Goal: Task Accomplishment & Management: Complete application form

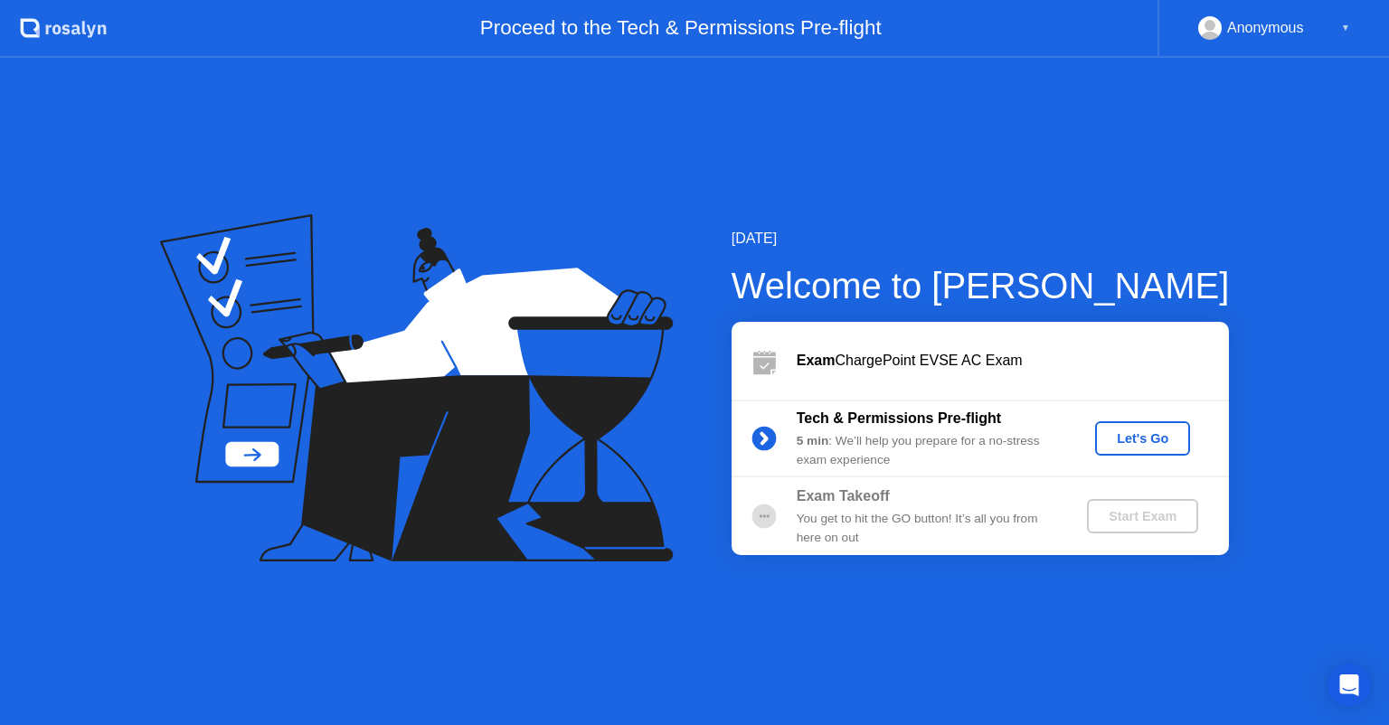
click at [1128, 434] on div "Let's Go" at bounding box center [1143, 438] width 81 height 14
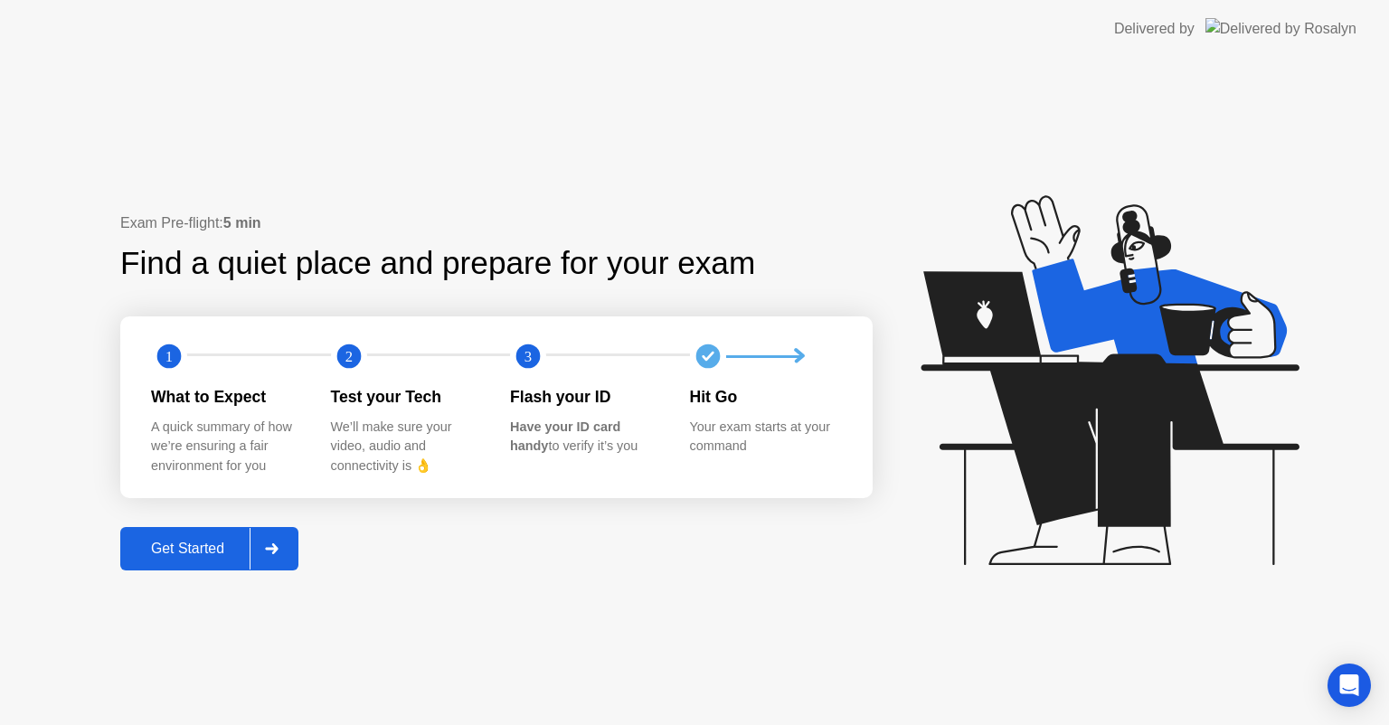
click at [185, 544] on div "Get Started" at bounding box center [188, 549] width 124 height 16
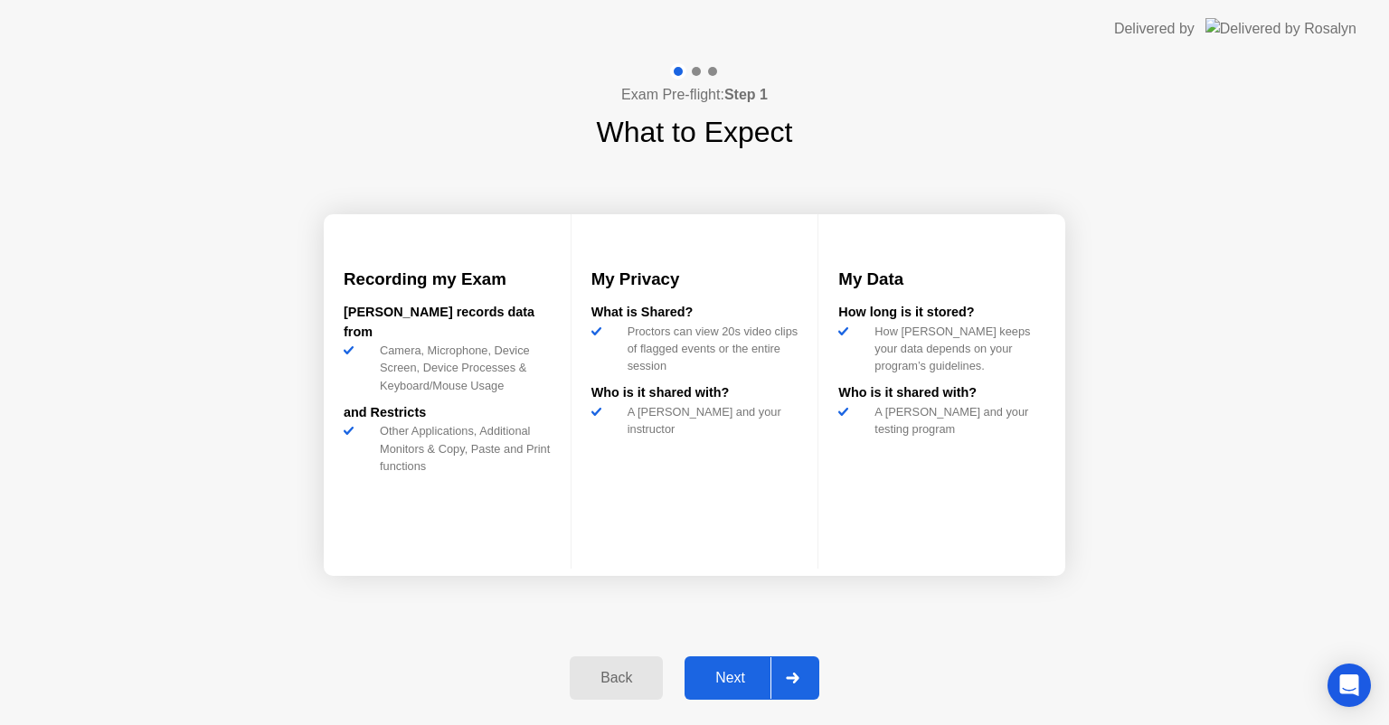
click at [727, 666] on button "Next" at bounding box center [752, 678] width 135 height 43
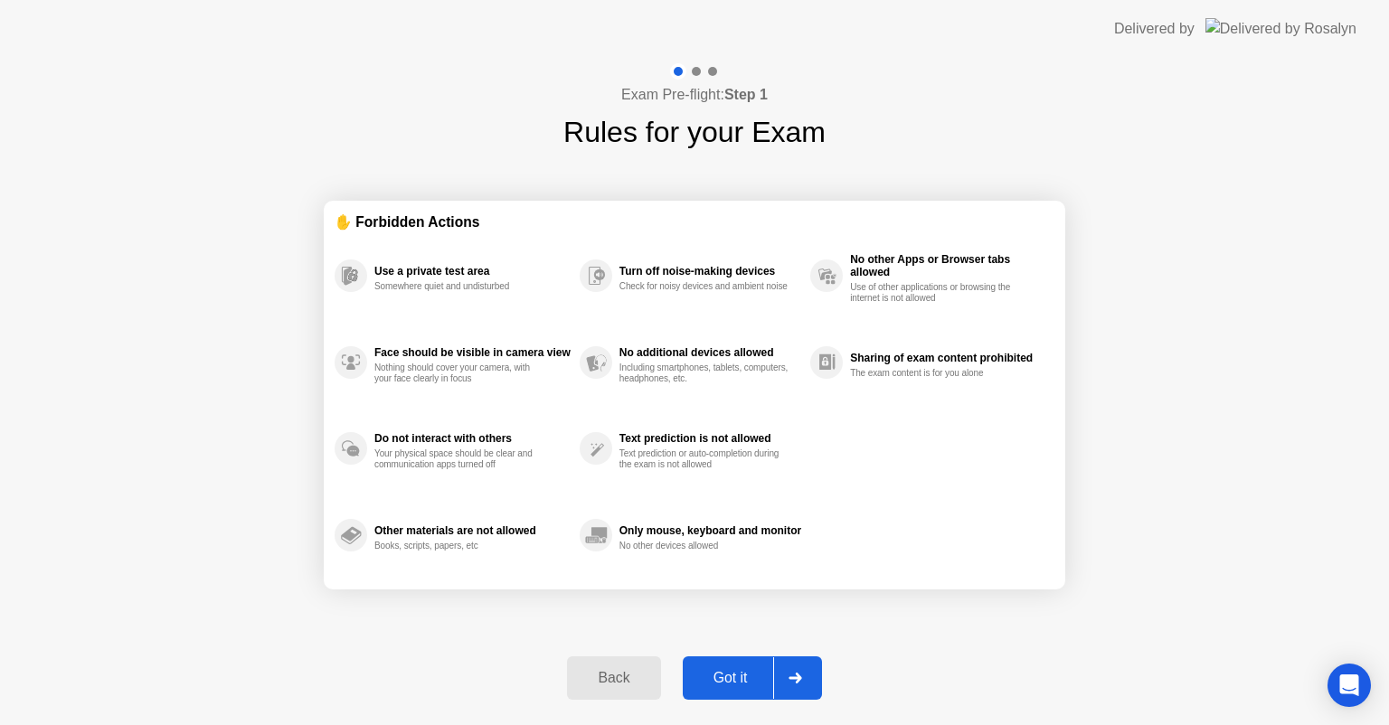
click at [721, 676] on div "Got it" at bounding box center [730, 678] width 85 height 16
select select "**********"
select select "*******"
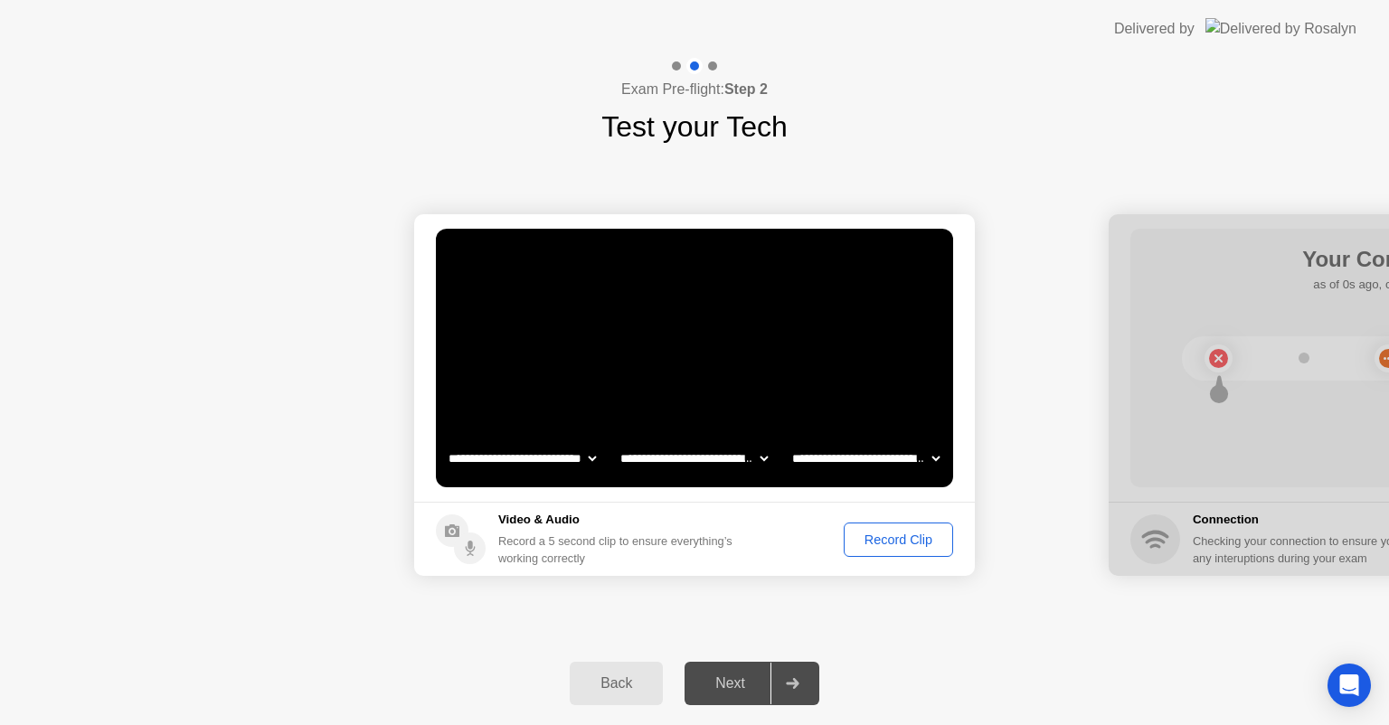
click at [666, 365] on video at bounding box center [694, 358] width 517 height 259
click at [880, 539] on div "Record Clip" at bounding box center [898, 540] width 97 height 14
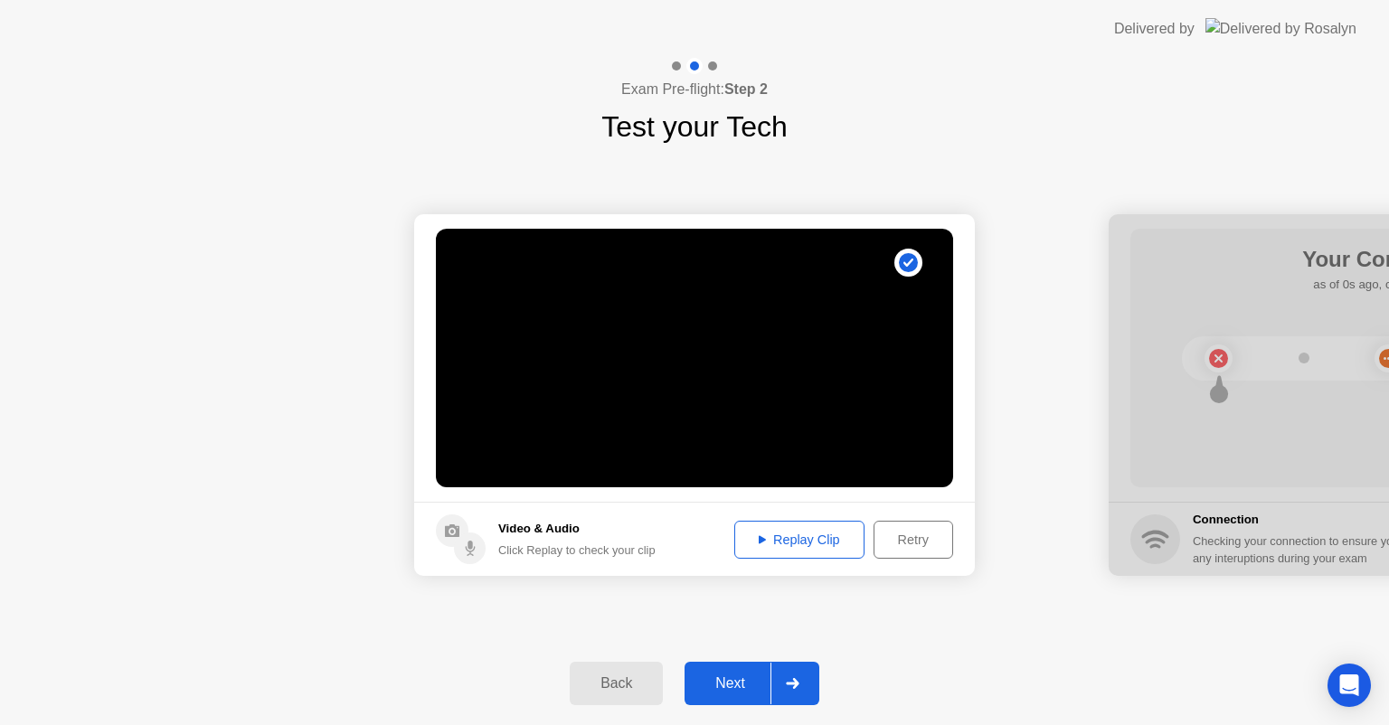
click at [791, 535] on div "Replay Clip" at bounding box center [800, 540] width 118 height 14
click at [782, 545] on div "Replay Clip" at bounding box center [800, 540] width 118 height 14
click at [891, 537] on div "Retry" at bounding box center [913, 540] width 67 height 14
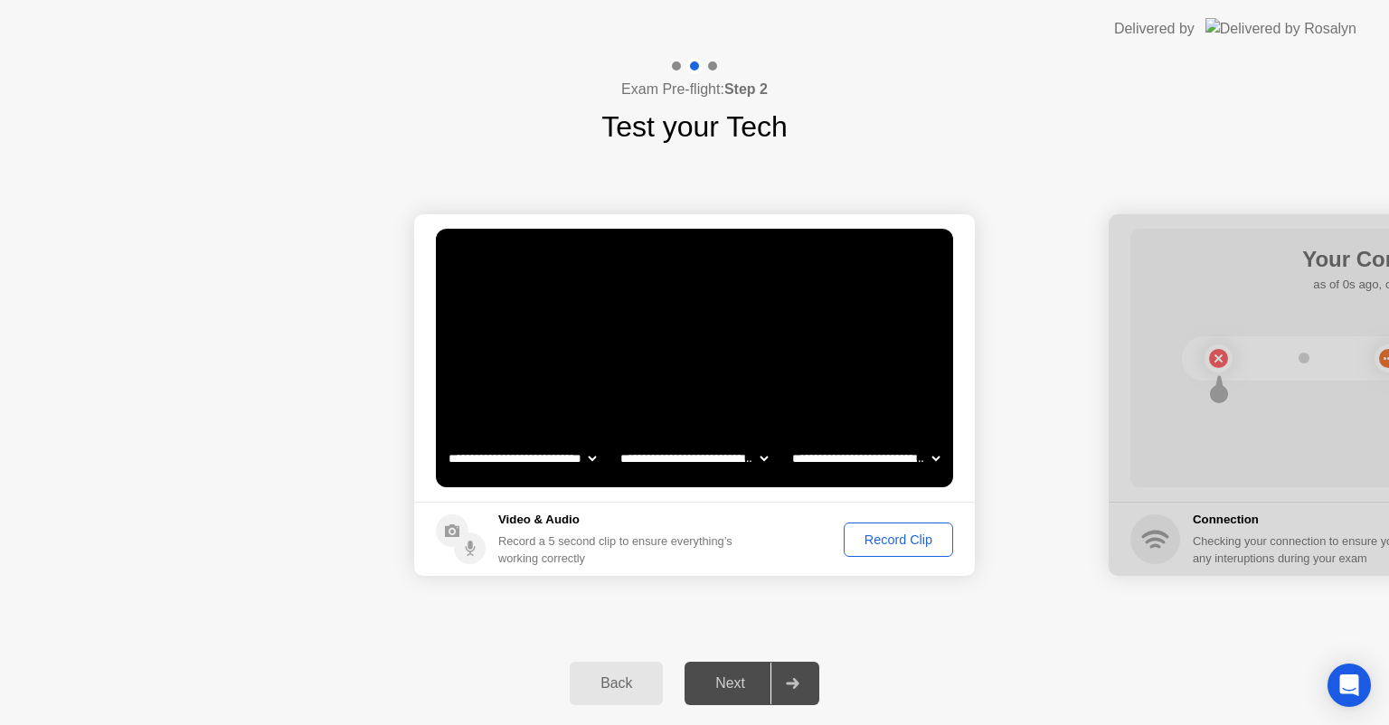
click at [891, 537] on div "Record Clip" at bounding box center [898, 540] width 97 height 14
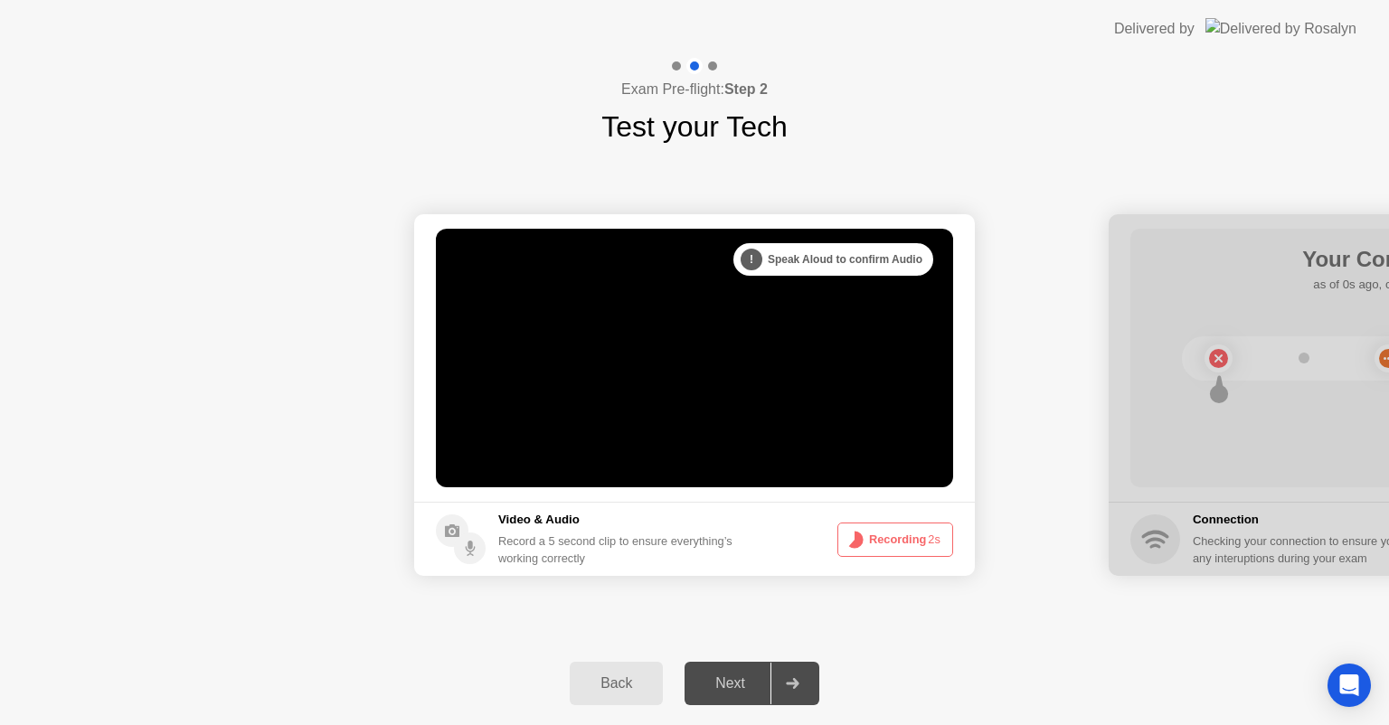
click at [891, 537] on button "Recording 2s" at bounding box center [896, 540] width 116 height 34
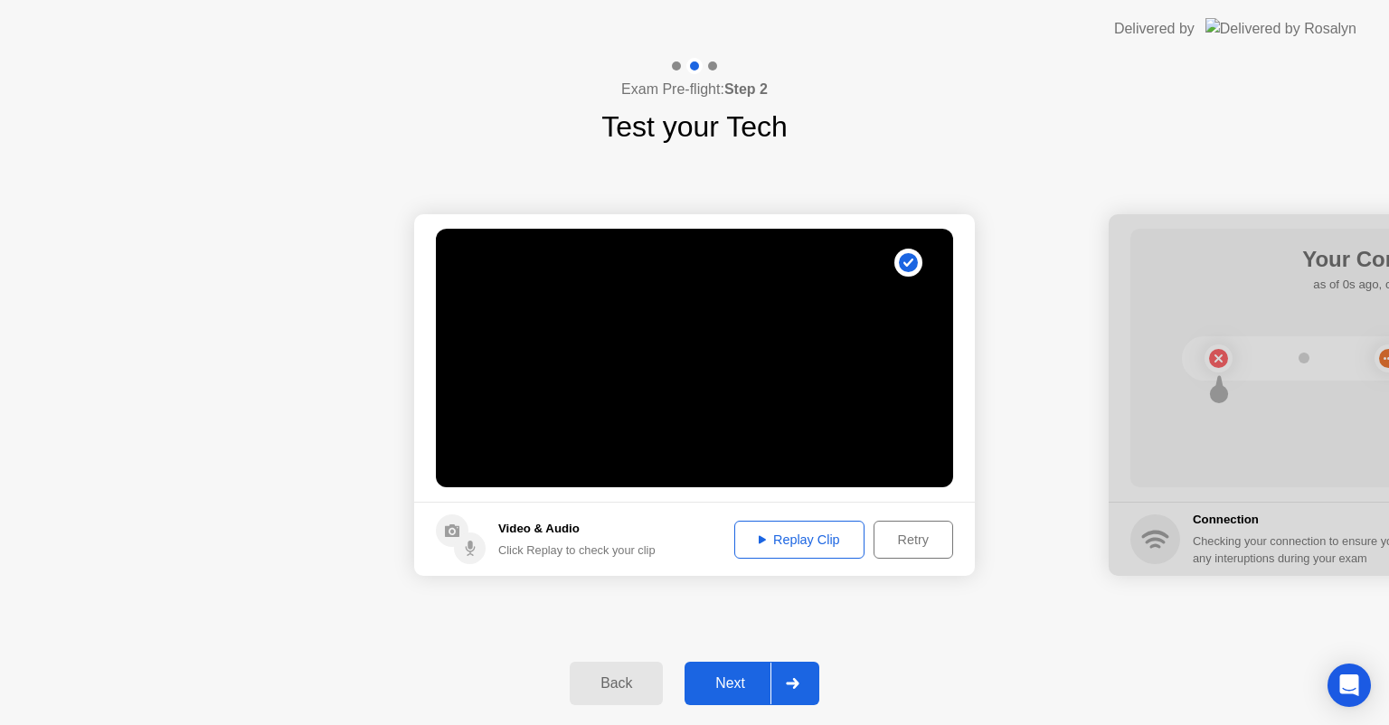
click at [789, 533] on div "Replay Clip" at bounding box center [800, 540] width 118 height 14
click at [1198, 401] on div at bounding box center [1389, 395] width 561 height 362
click at [1116, 419] on div at bounding box center [1389, 395] width 561 height 362
click at [709, 681] on div "Next" at bounding box center [730, 684] width 81 height 16
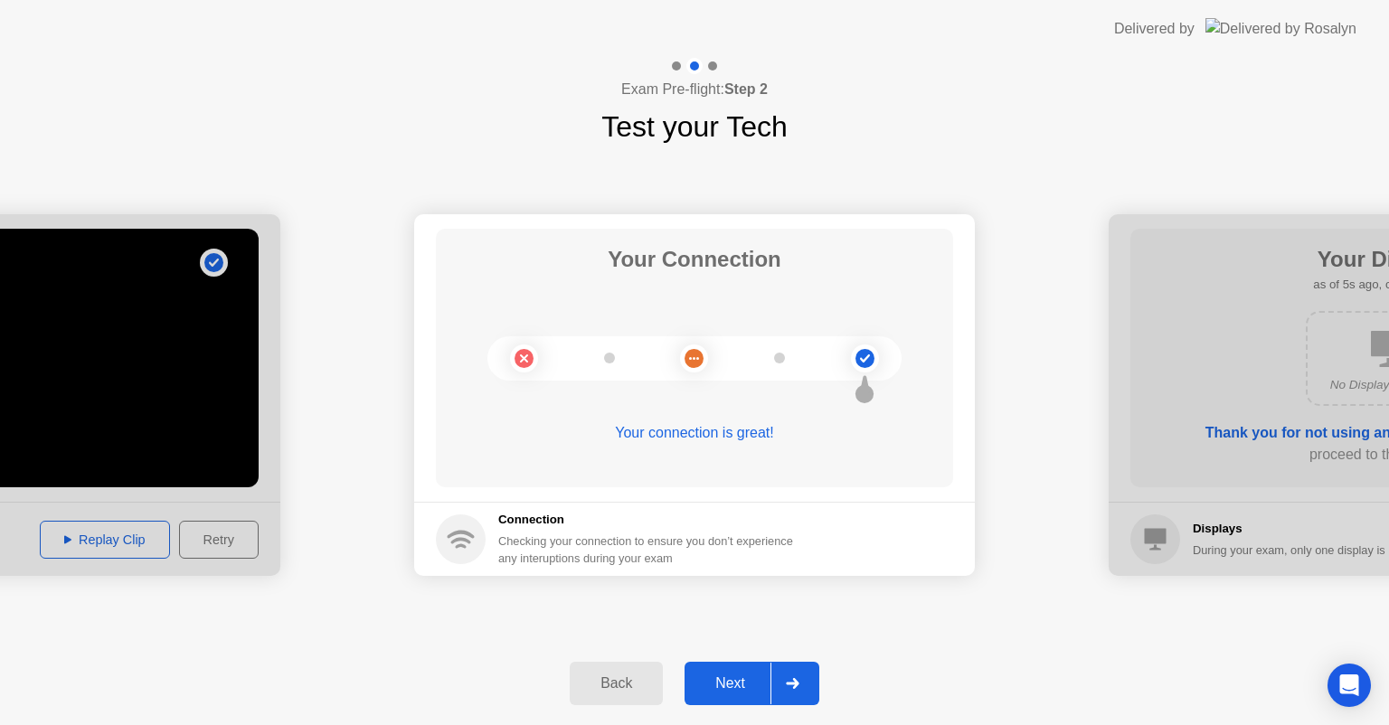
click at [730, 677] on div "Next" at bounding box center [730, 684] width 81 height 16
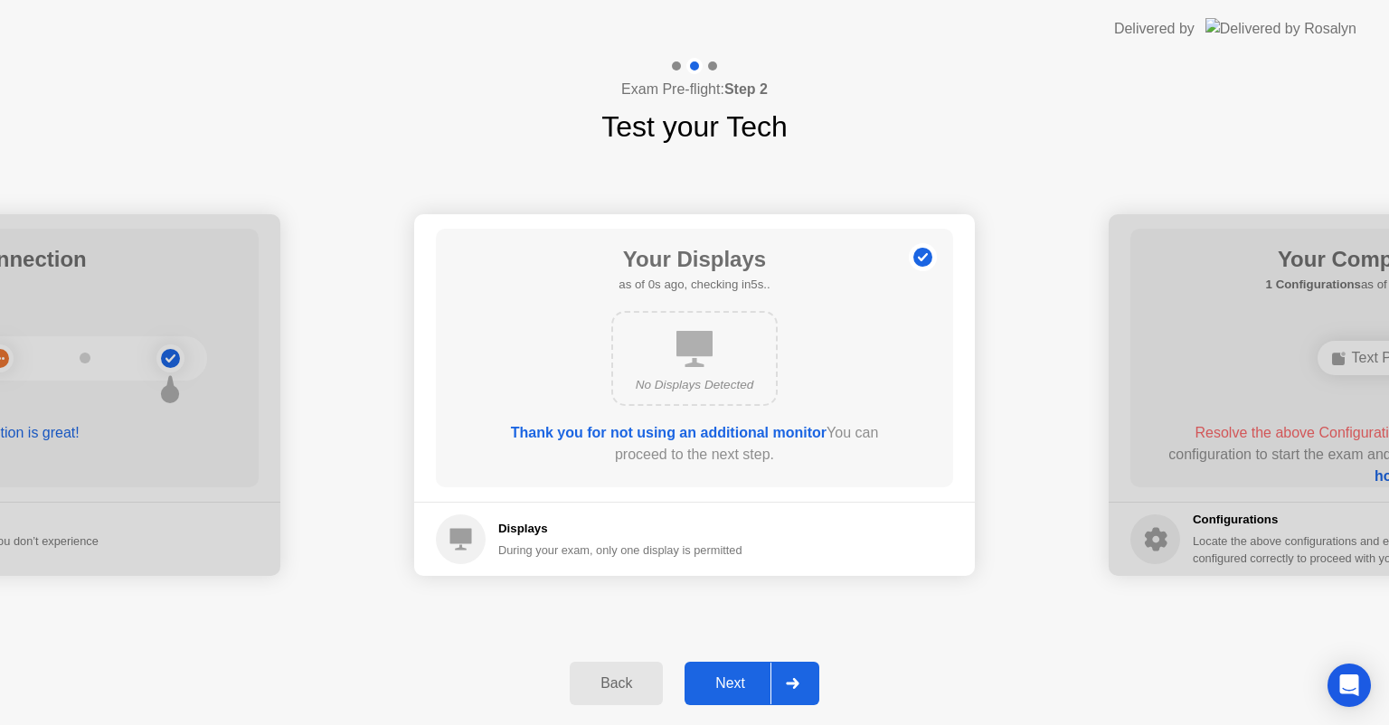
click at [730, 677] on div "Next" at bounding box center [730, 684] width 81 height 16
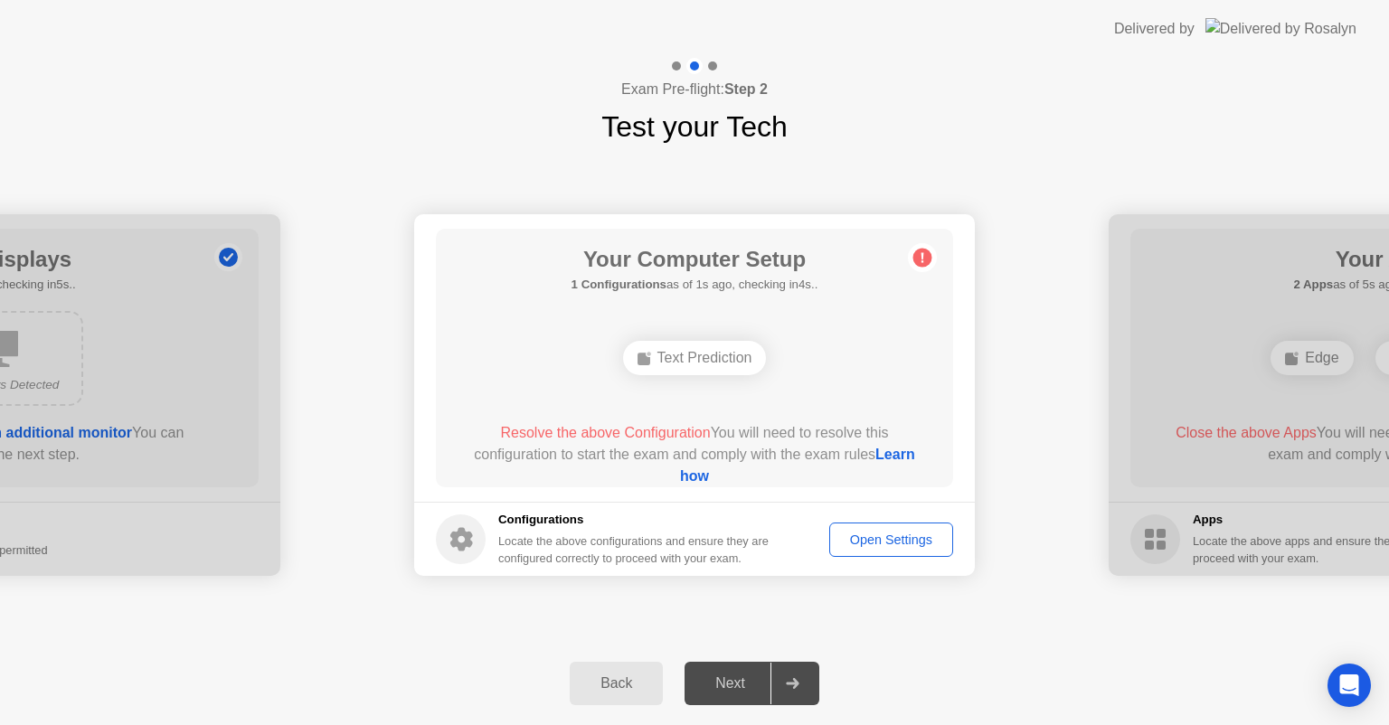
click at [881, 546] on div "Open Settings" at bounding box center [891, 540] width 111 height 14
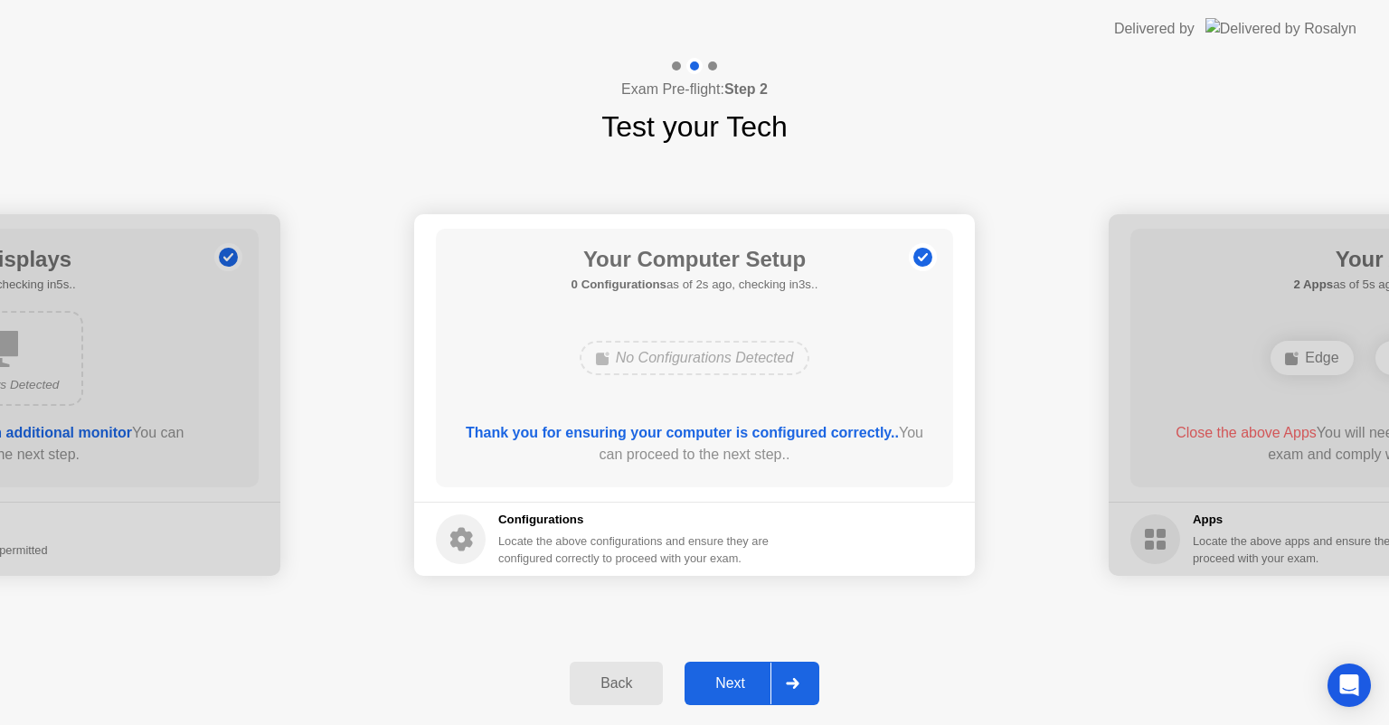
click at [735, 678] on div "Next" at bounding box center [730, 684] width 81 height 16
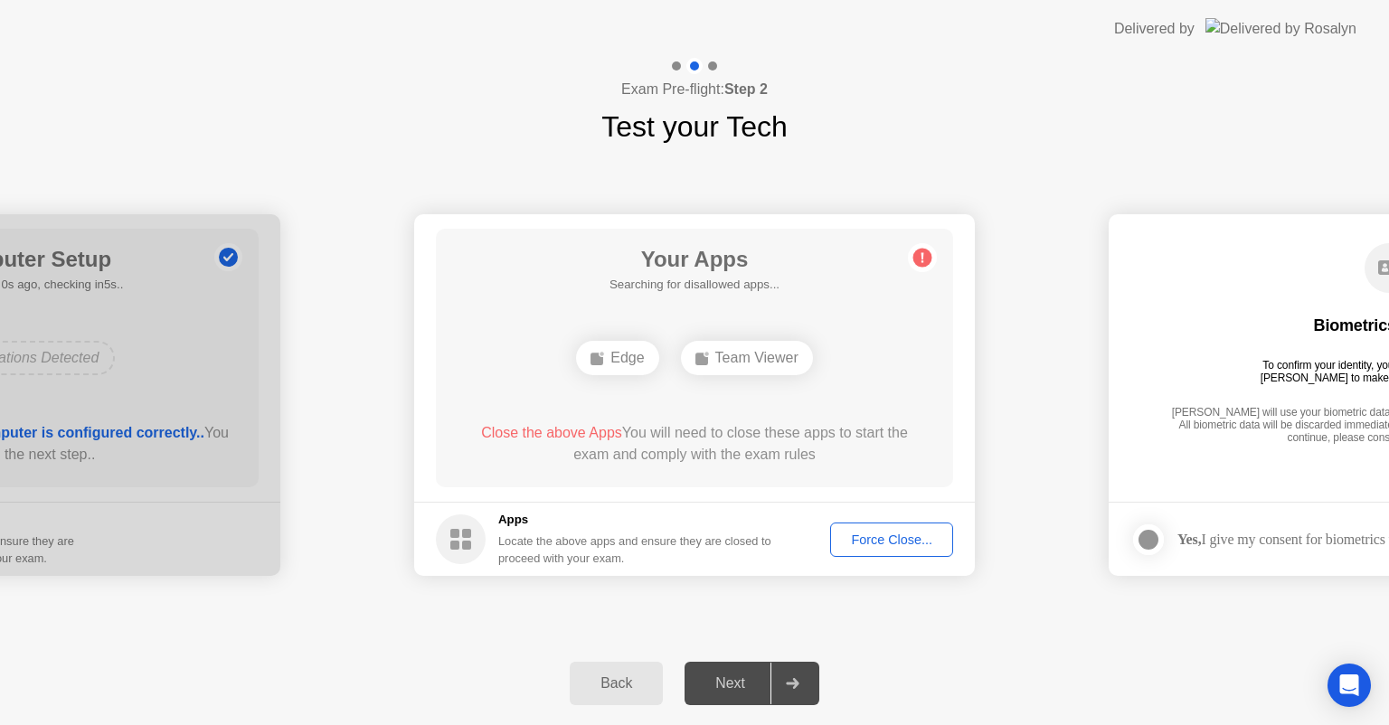
click at [876, 533] on div "Force Close..." at bounding box center [892, 540] width 110 height 14
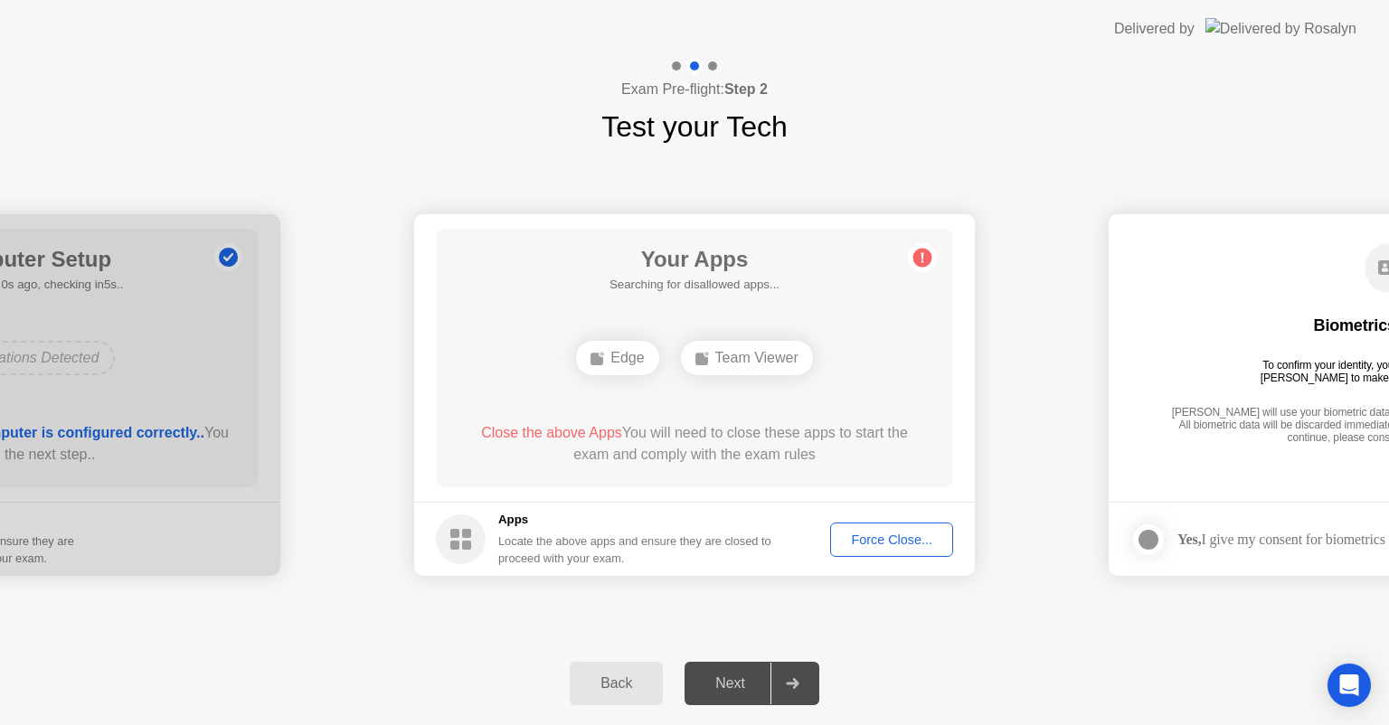
click at [422, 166] on div "**********" at bounding box center [694, 395] width 1389 height 494
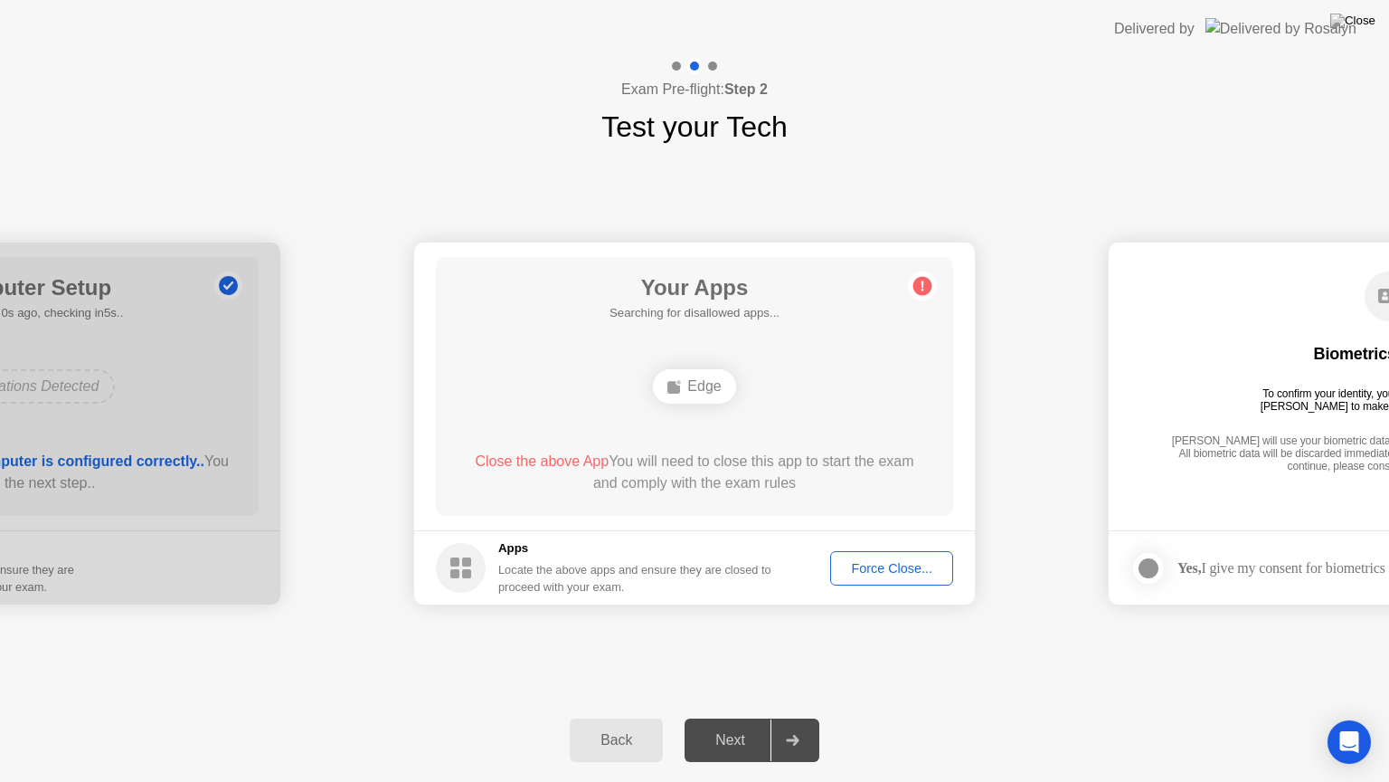
drag, startPoint x: 985, startPoint y: 39, endPoint x: 932, endPoint y: 193, distance: 162.8
click at [932, 193] on app-layout-with-logo "**********" at bounding box center [694, 391] width 1389 height 782
click at [907, 133] on div "Exam Pre-flight: Step 2 Test your Tech" at bounding box center [694, 103] width 1389 height 90
click at [445, 725] on div "Back Next" at bounding box center [694, 739] width 1389 height 83
click at [33, 725] on div "Back Next" at bounding box center [694, 739] width 1389 height 83
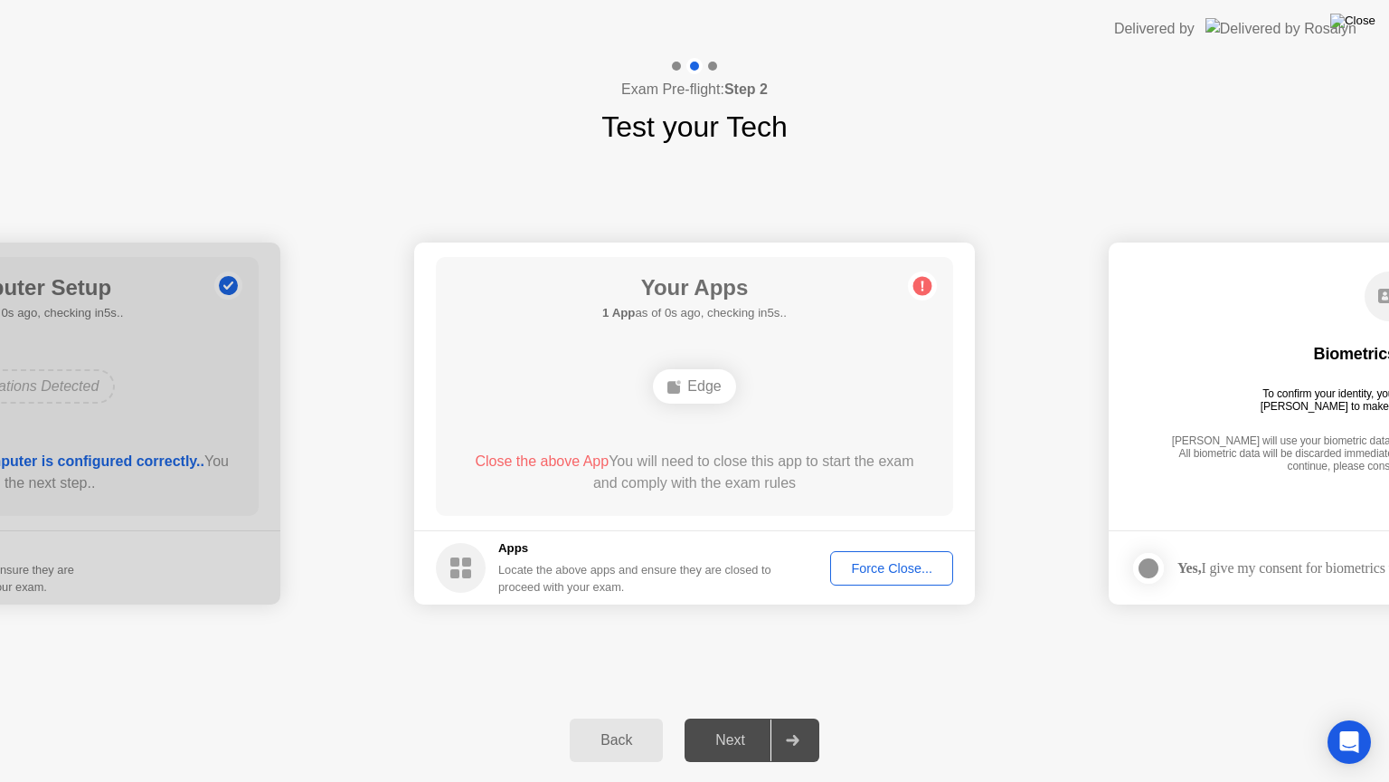
click at [1360, 28] on img at bounding box center [1353, 21] width 45 height 14
click at [600, 725] on div "Back" at bounding box center [616, 740] width 82 height 16
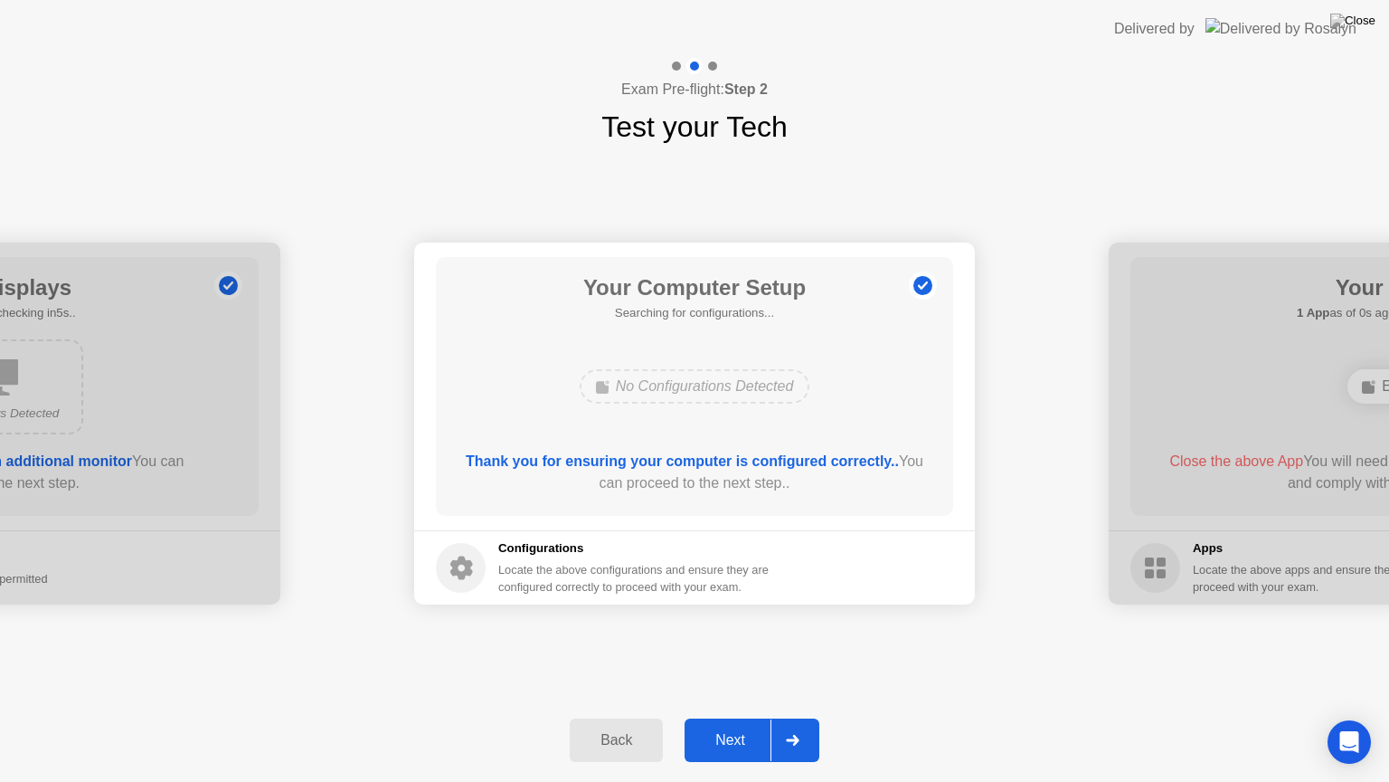
click at [713, 725] on div "Next" at bounding box center [730, 740] width 81 height 16
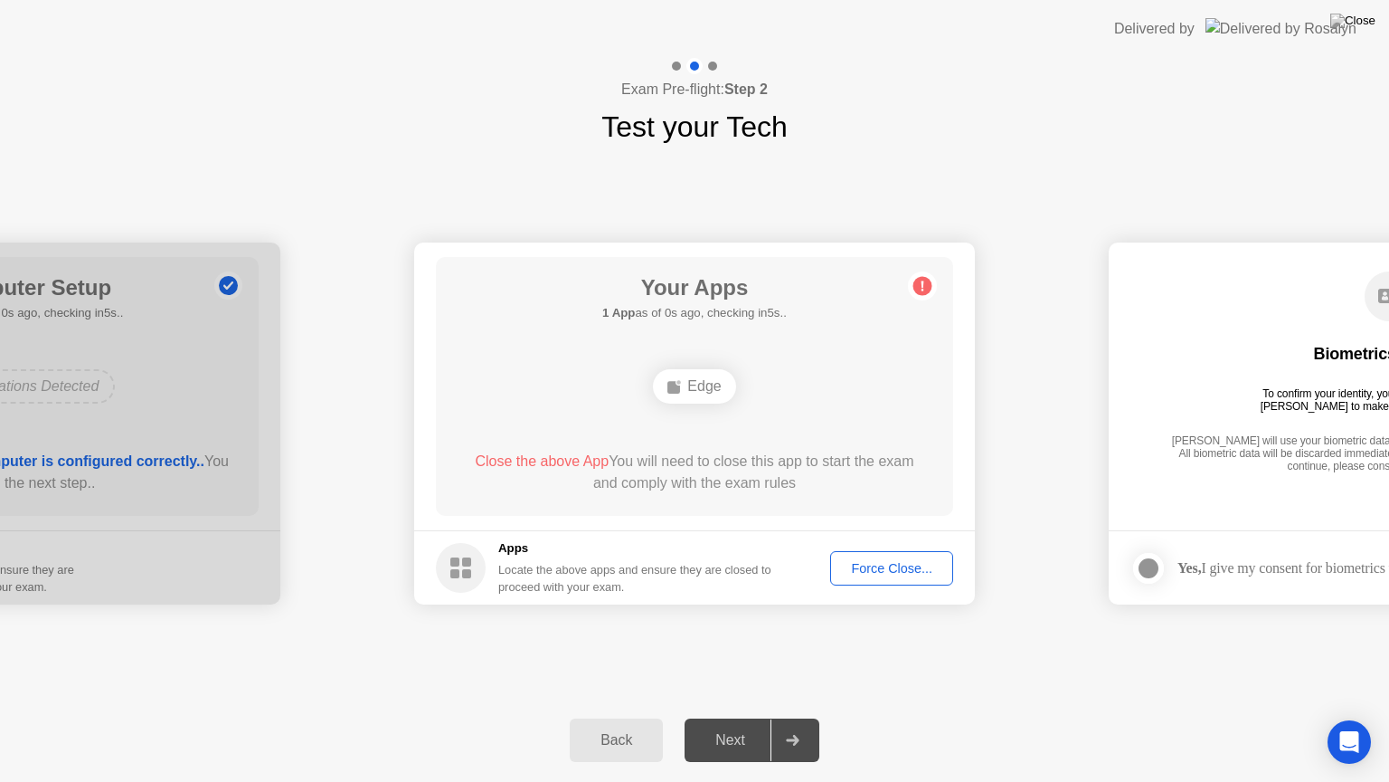
drag, startPoint x: 680, startPoint y: 388, endPoint x: 881, endPoint y: 559, distance: 263.7
click at [881, 559] on app-apps "Your Apps 1 App as of 0s ago, checking in5s.. Edge Close the above App You will…" at bounding box center [694, 423] width 561 height 362
click at [881, 561] on div "Force Close..." at bounding box center [892, 568] width 110 height 14
click at [715, 384] on div "Edge" at bounding box center [694, 386] width 82 height 34
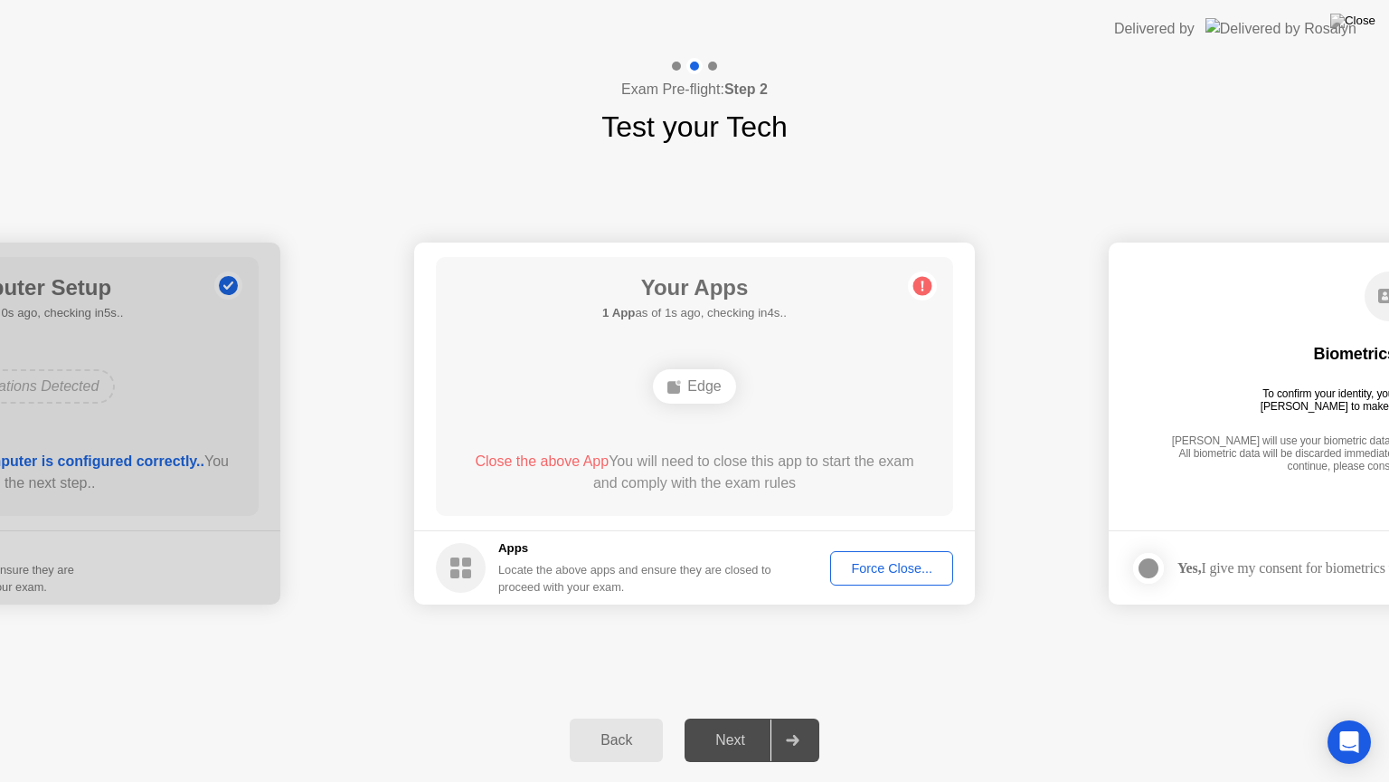
click at [882, 573] on div "Force Close..." at bounding box center [892, 568] width 110 height 14
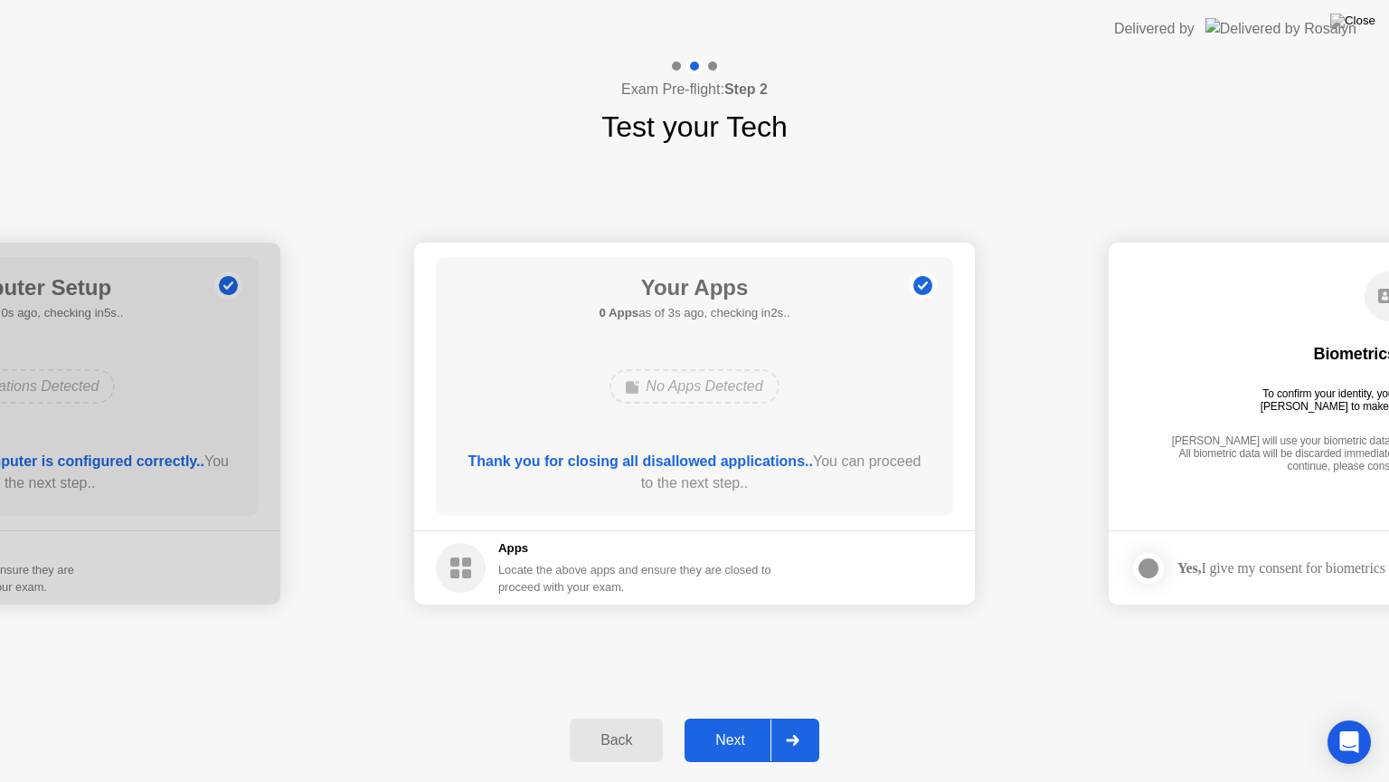
click at [744, 725] on div "Next" at bounding box center [730, 740] width 81 height 16
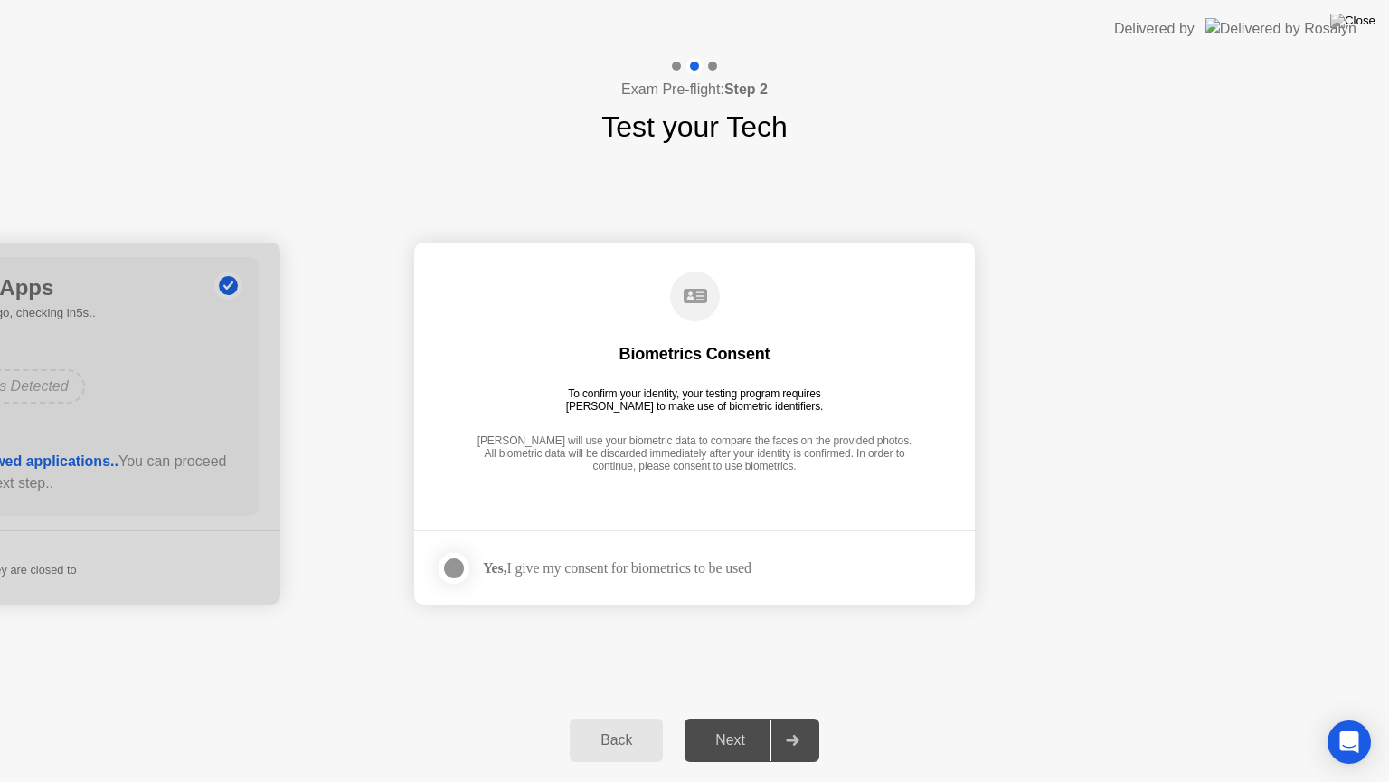
click at [744, 725] on div "Next" at bounding box center [730, 740] width 81 height 16
click at [450, 564] on div at bounding box center [454, 568] width 22 height 22
click at [720, 725] on div "Next" at bounding box center [730, 740] width 81 height 16
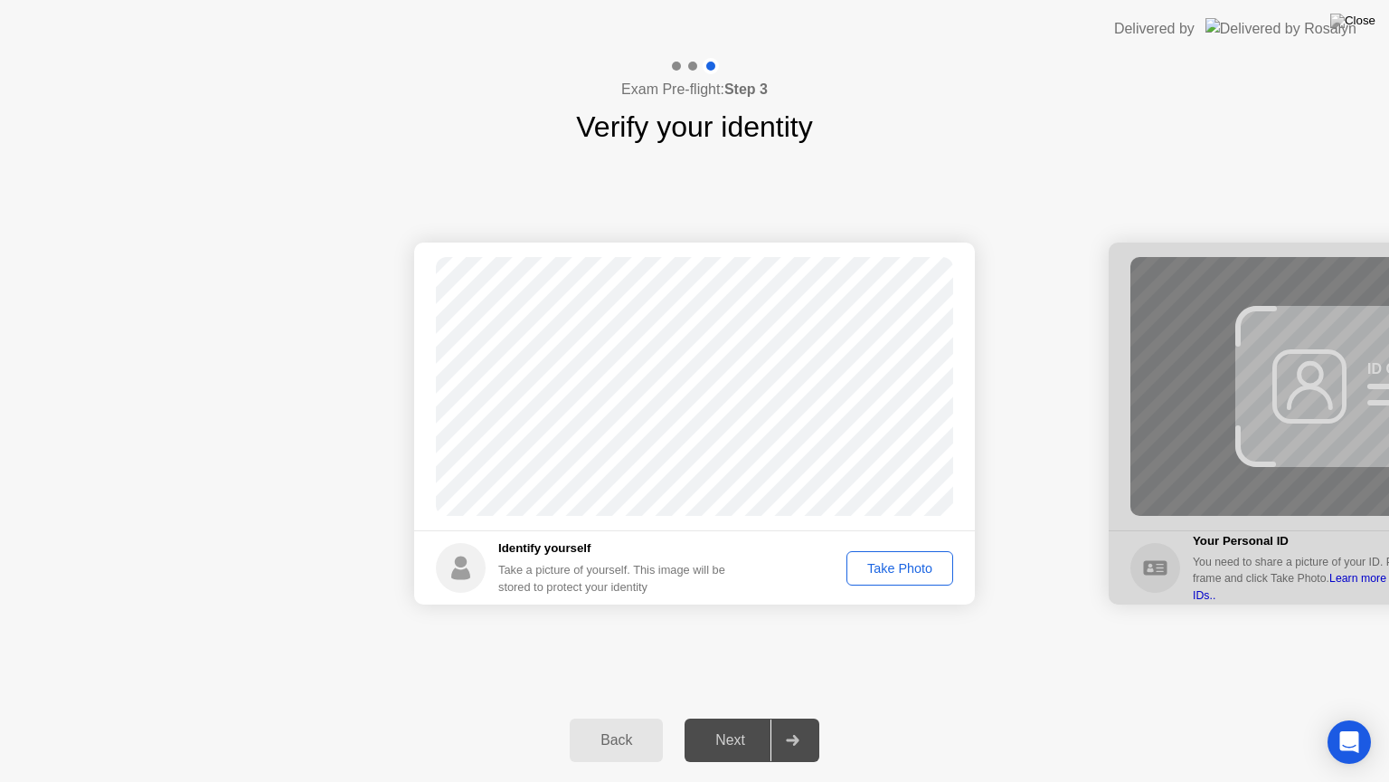
click at [872, 574] on div "Take Photo" at bounding box center [900, 568] width 94 height 14
click at [726, 725] on div "Next" at bounding box center [730, 740] width 81 height 16
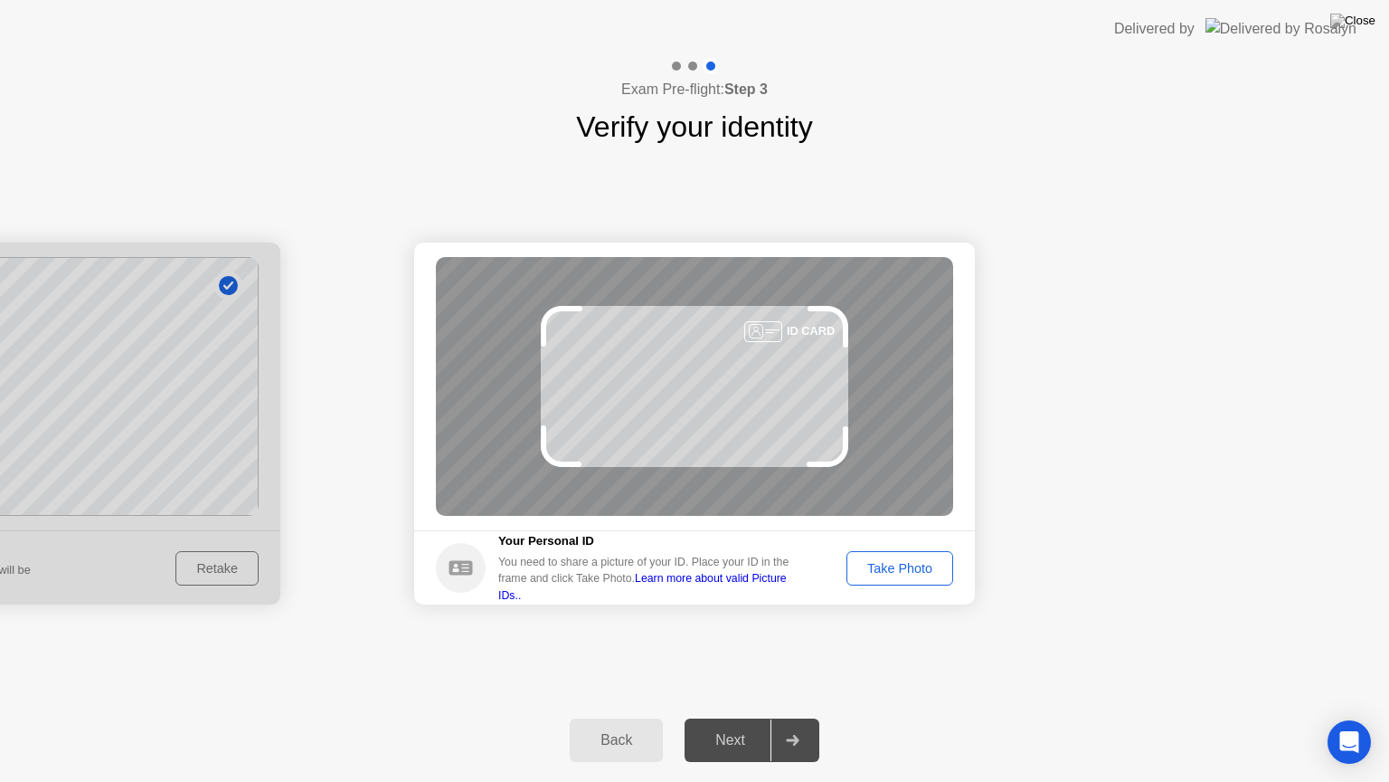
click at [905, 565] on div "Take Photo" at bounding box center [900, 568] width 94 height 14
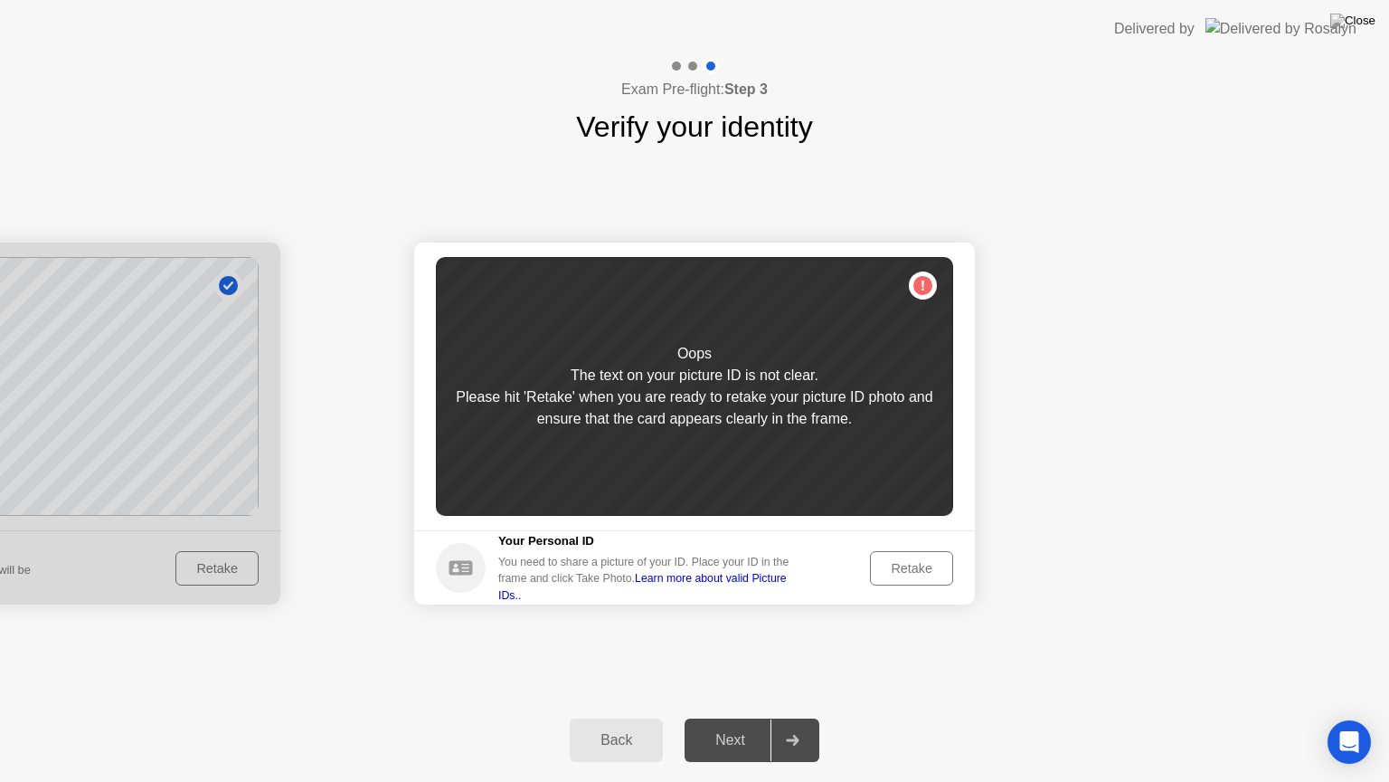
click at [905, 565] on div "Retake" at bounding box center [911, 568] width 71 height 14
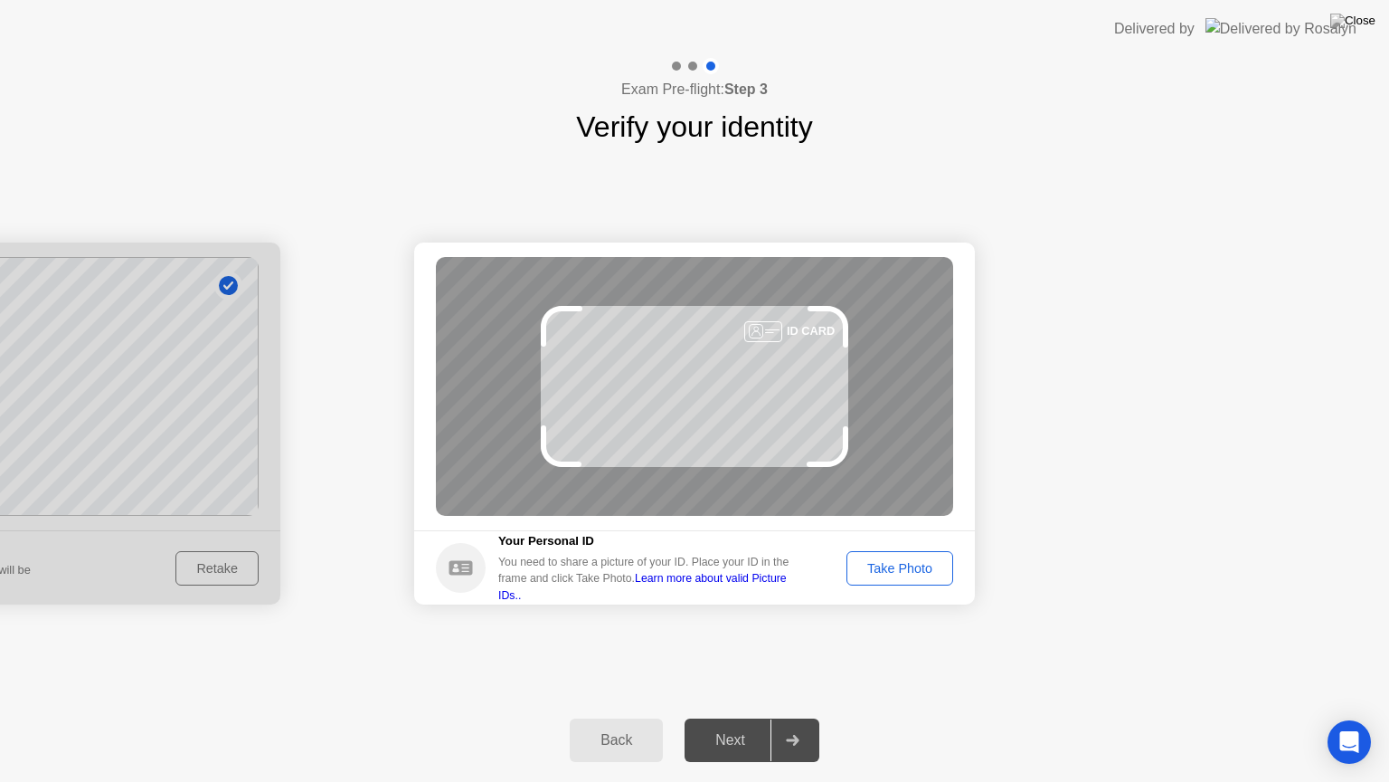
click at [905, 565] on div "Take Photo" at bounding box center [900, 568] width 94 height 14
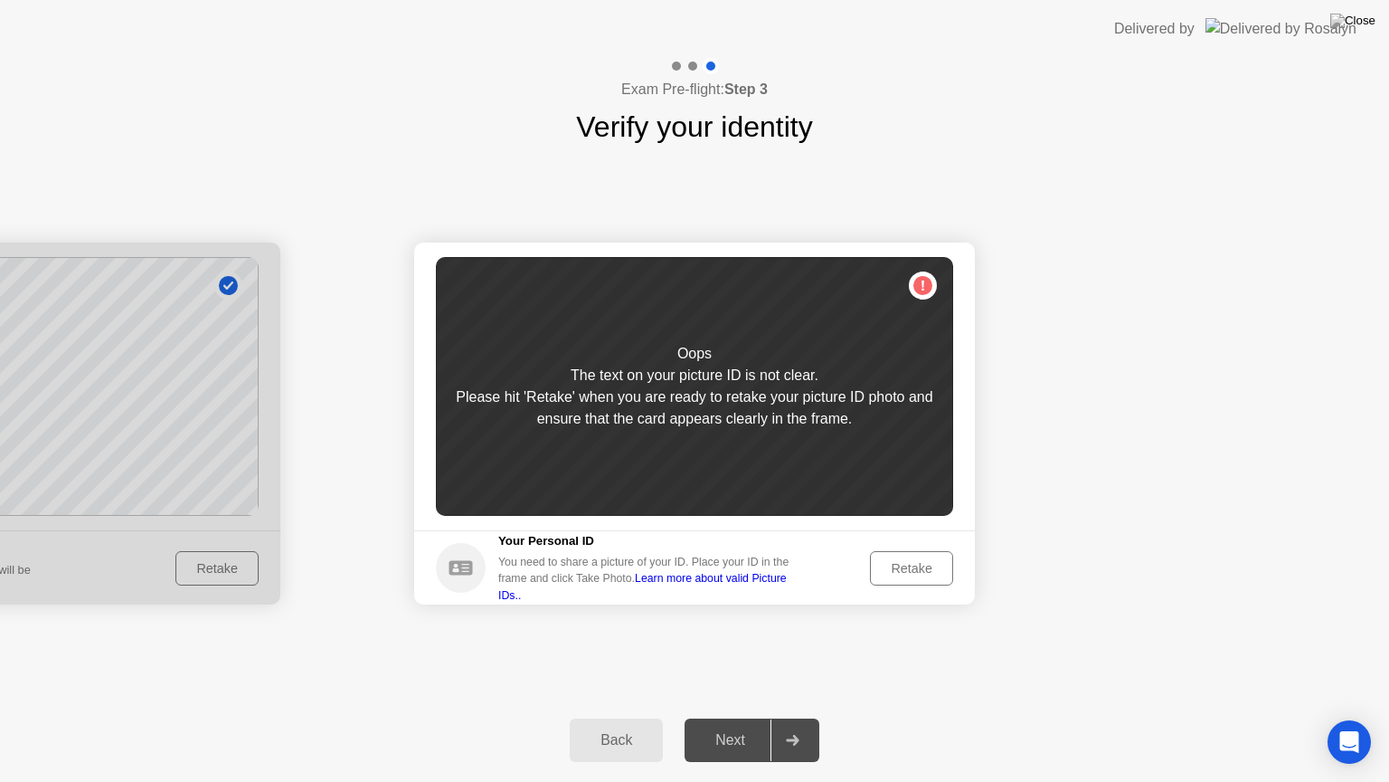
click at [905, 565] on div "Retake" at bounding box center [911, 568] width 71 height 14
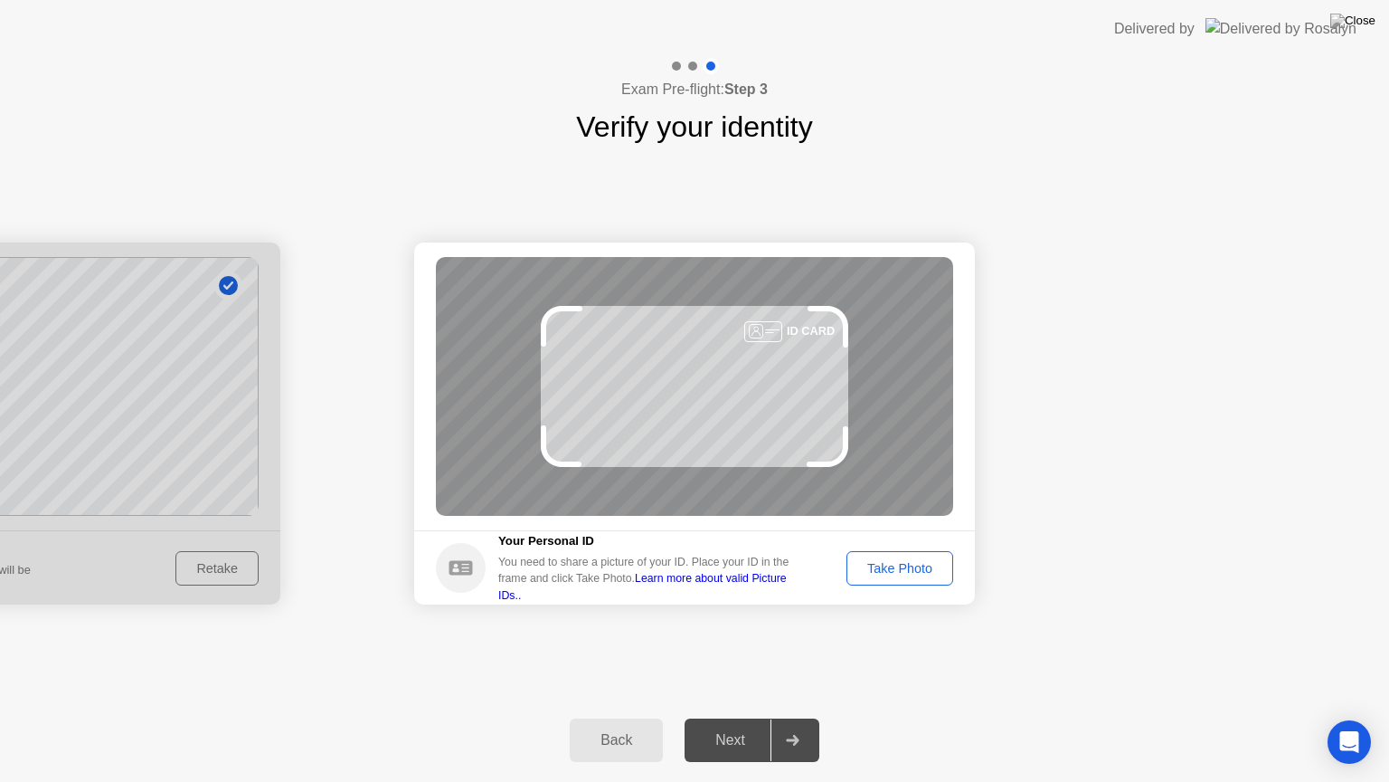
click at [905, 565] on div "Take Photo" at bounding box center [900, 568] width 94 height 14
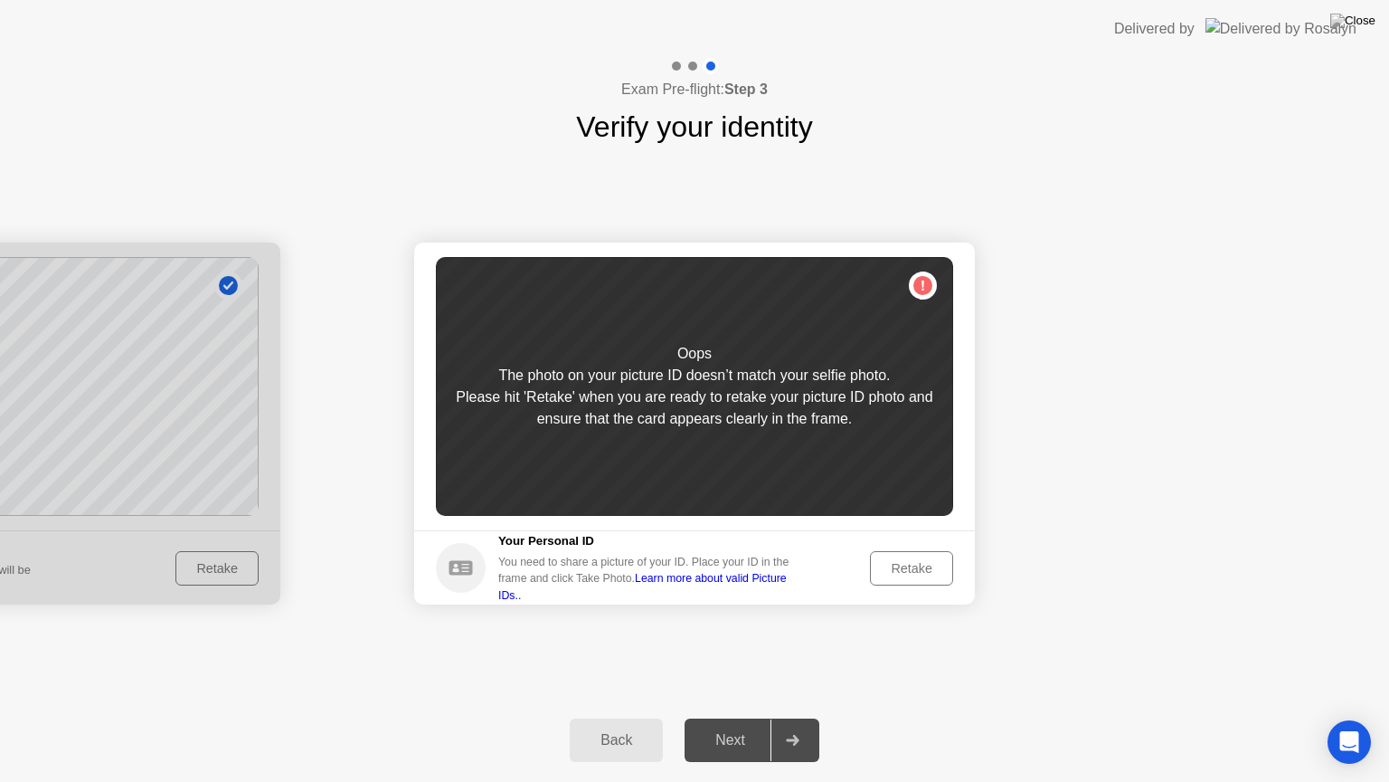
click at [905, 565] on div "Retake" at bounding box center [911, 568] width 71 height 14
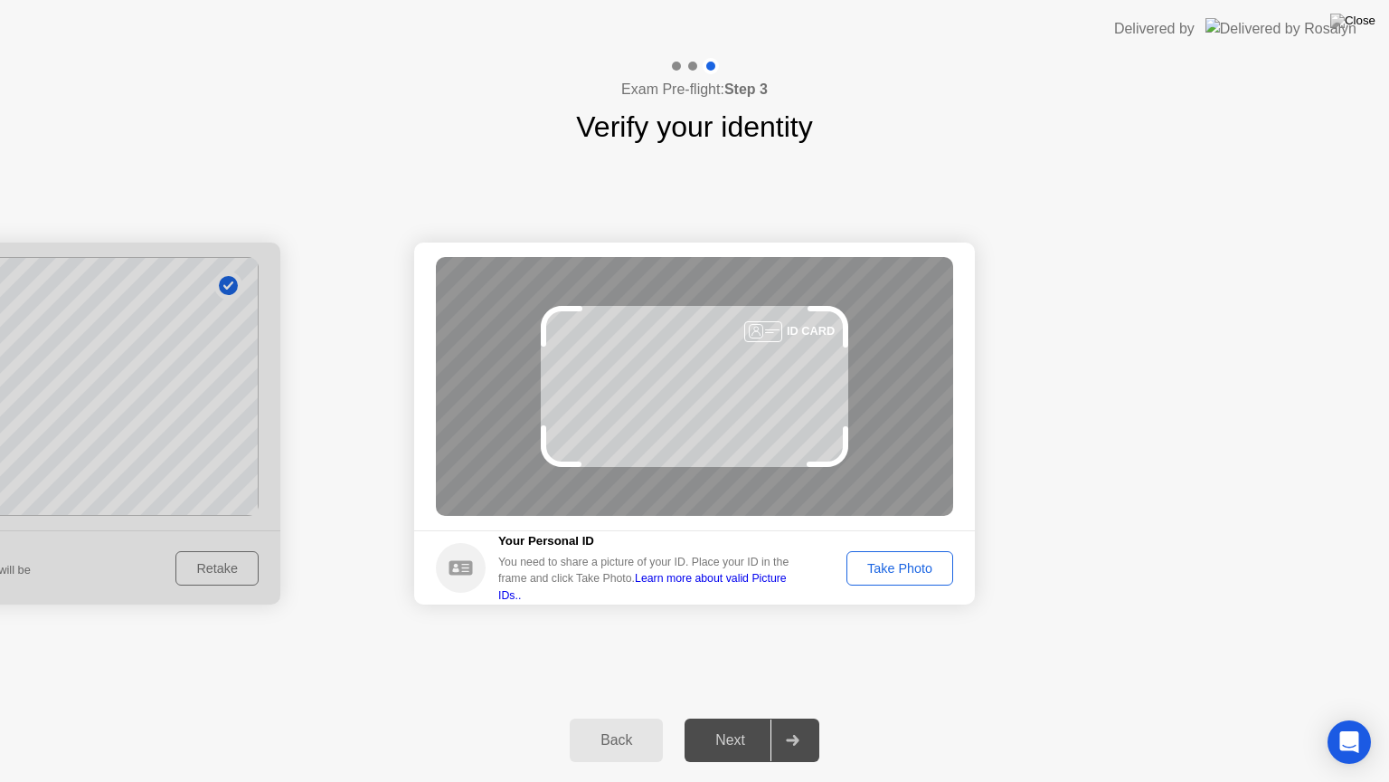
click at [905, 565] on div "Take Photo" at bounding box center [900, 568] width 94 height 14
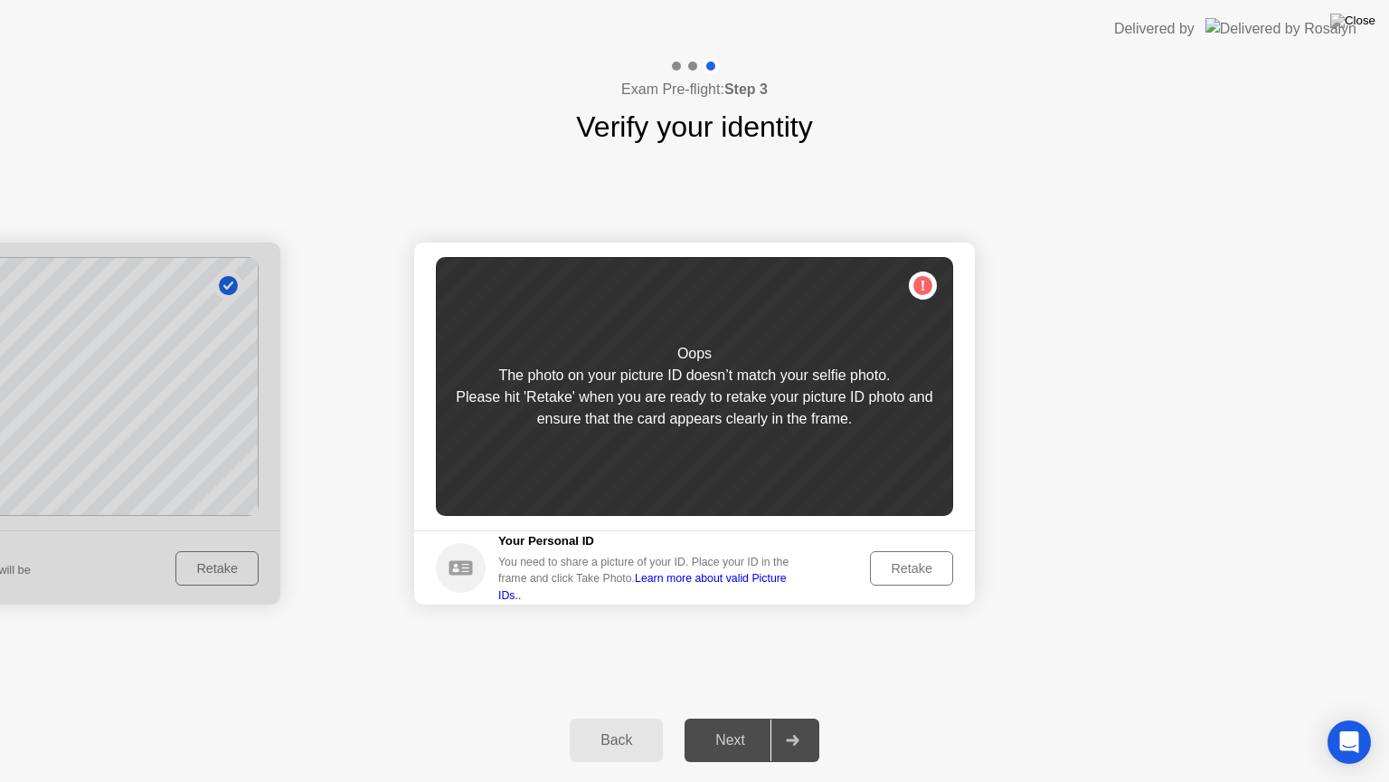
click at [905, 565] on div "Retake" at bounding box center [911, 568] width 71 height 14
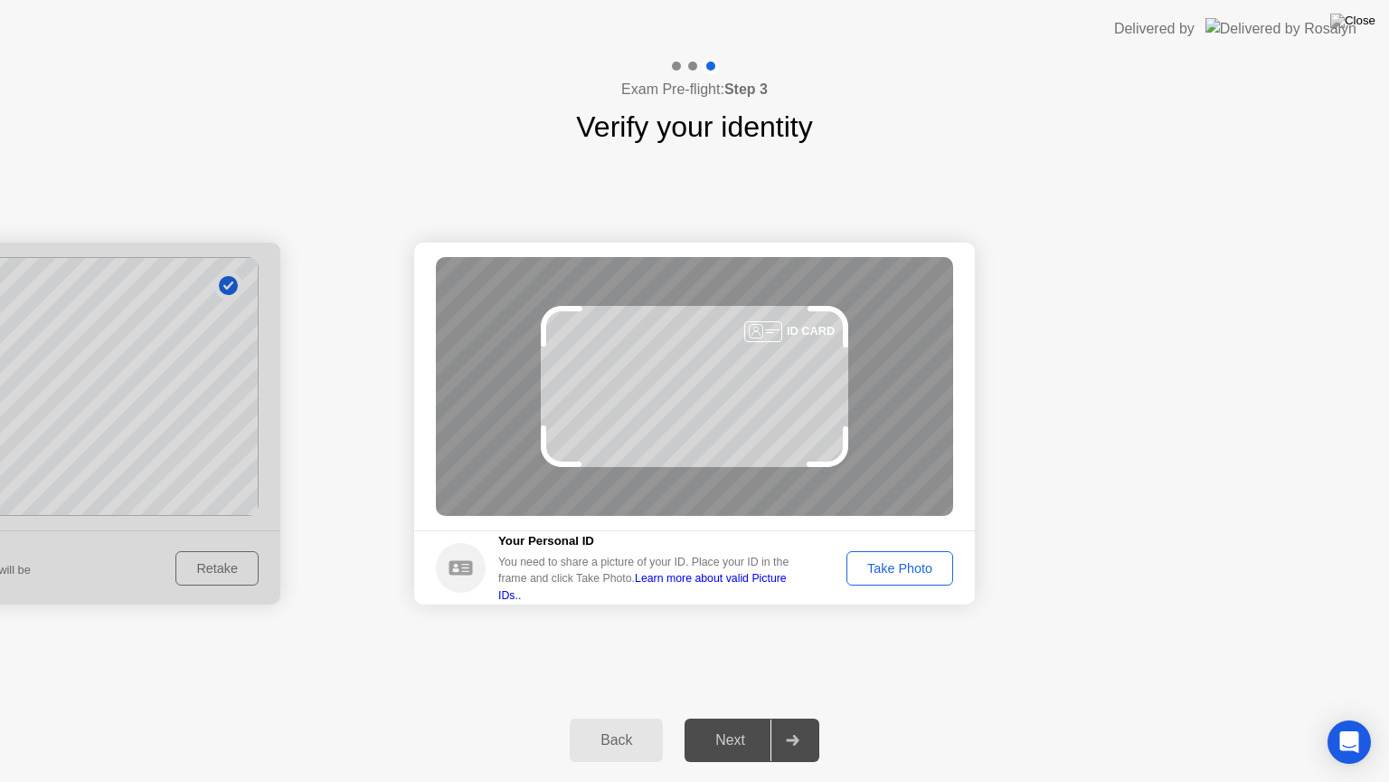
click at [625, 725] on div "Back" at bounding box center [616, 740] width 82 height 16
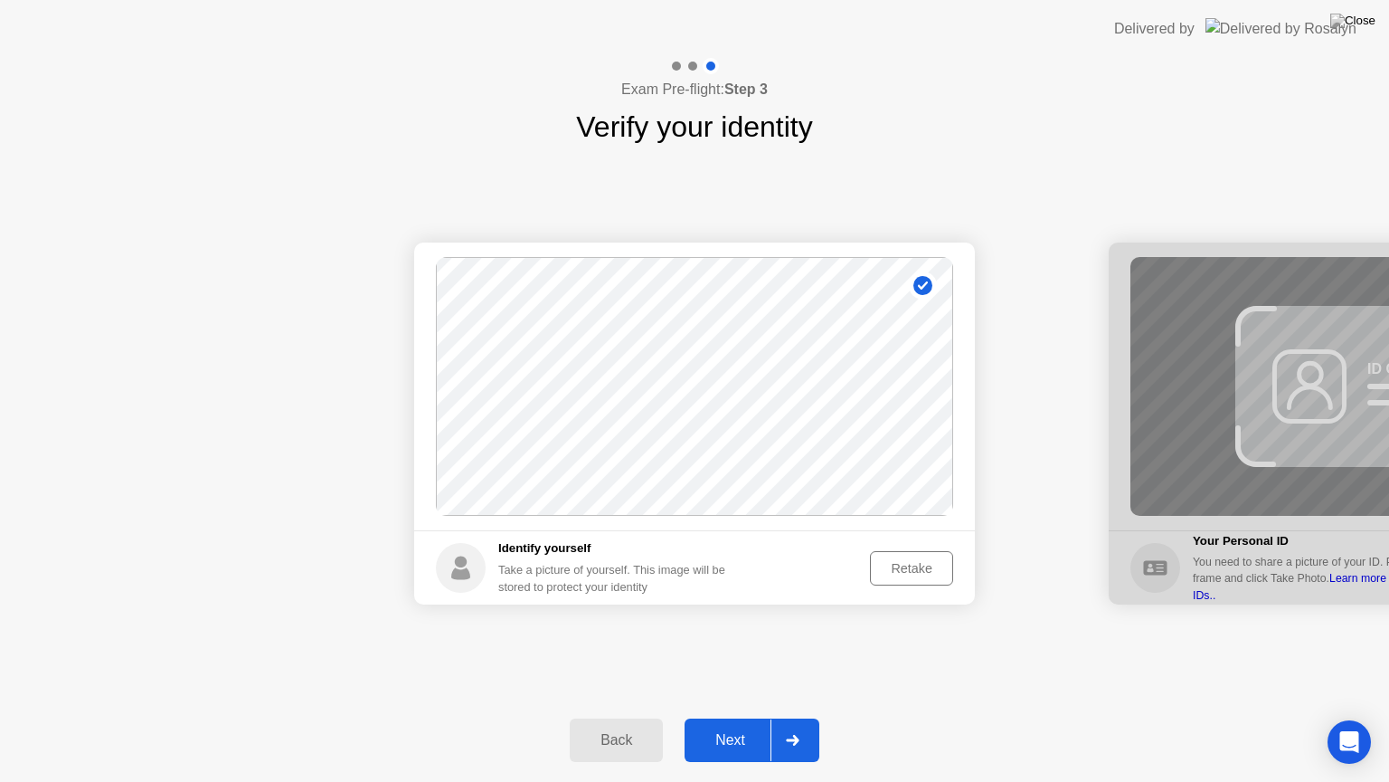
click at [879, 568] on div "Retake" at bounding box center [911, 568] width 71 height 14
click at [879, 568] on div "Take Photo" at bounding box center [900, 568] width 94 height 14
click at [726, 725] on div "Next" at bounding box center [730, 740] width 81 height 16
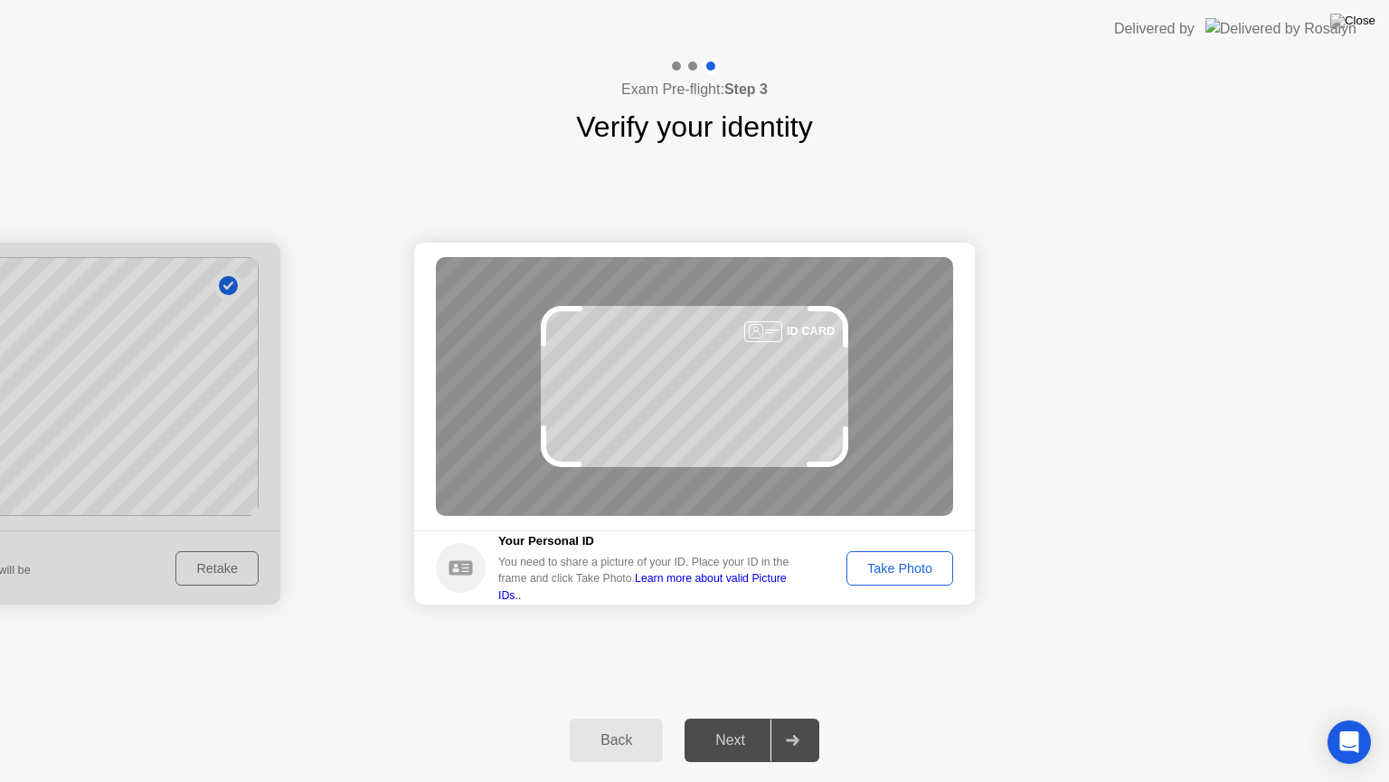
click at [726, 725] on div "Next" at bounding box center [730, 740] width 81 height 16
click at [866, 555] on button "Take Photo" at bounding box center [900, 568] width 107 height 34
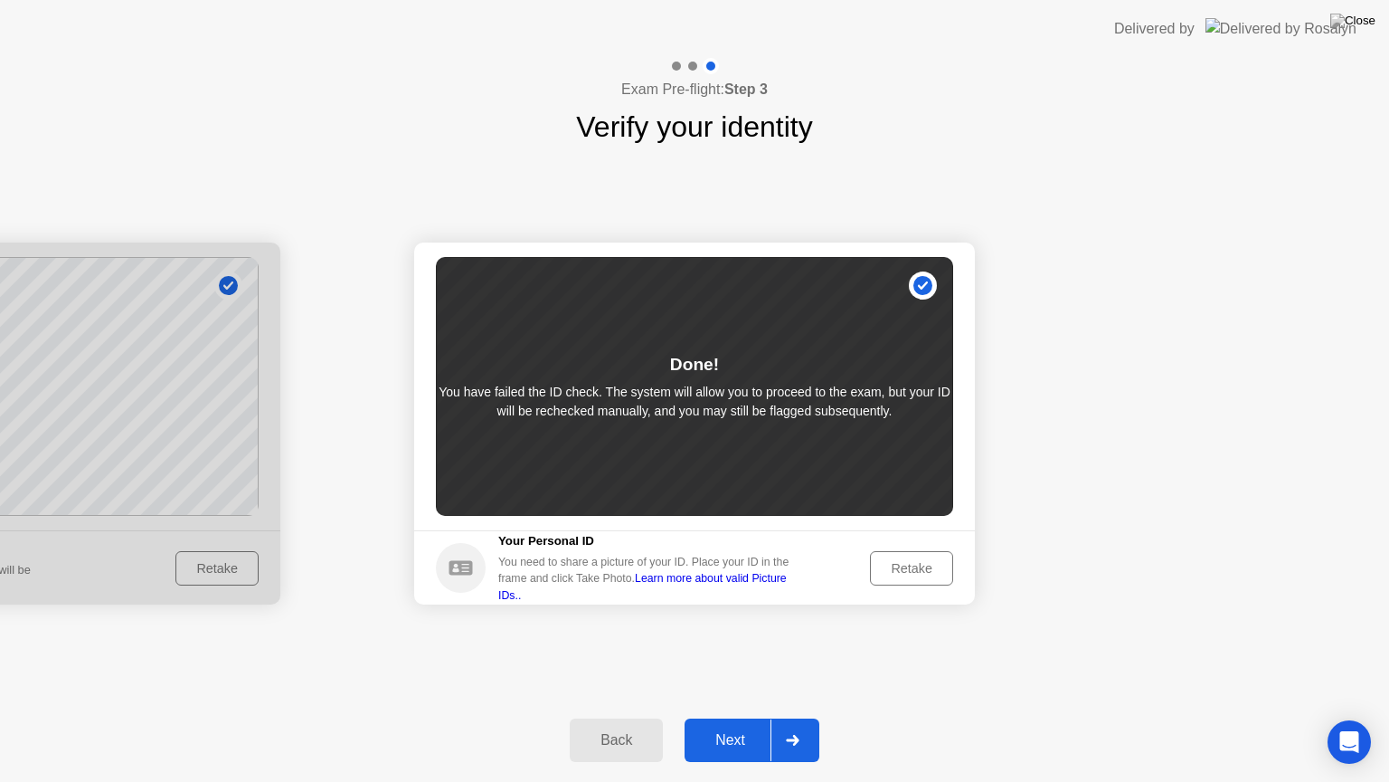
click at [742, 725] on div "Next" at bounding box center [730, 740] width 81 height 16
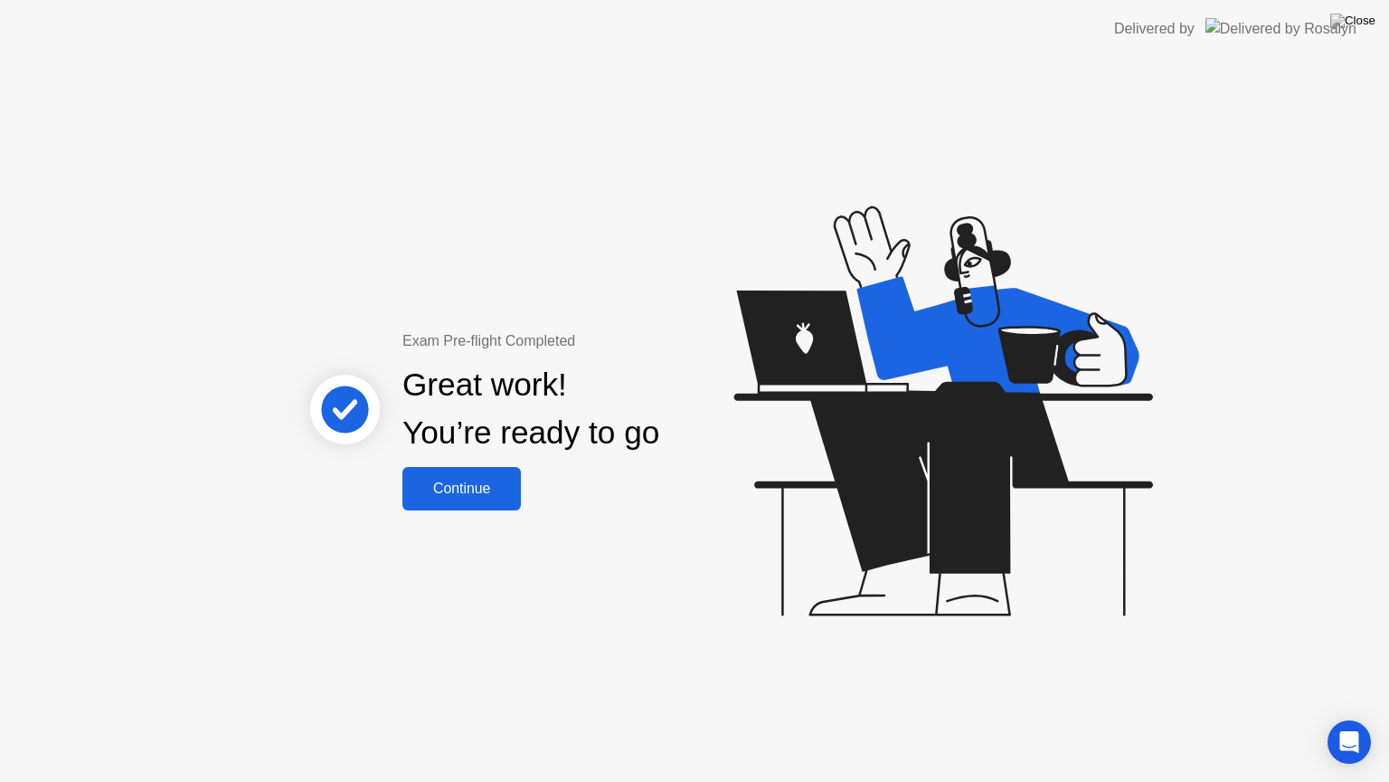
click at [441, 502] on button "Continue" at bounding box center [462, 488] width 118 height 43
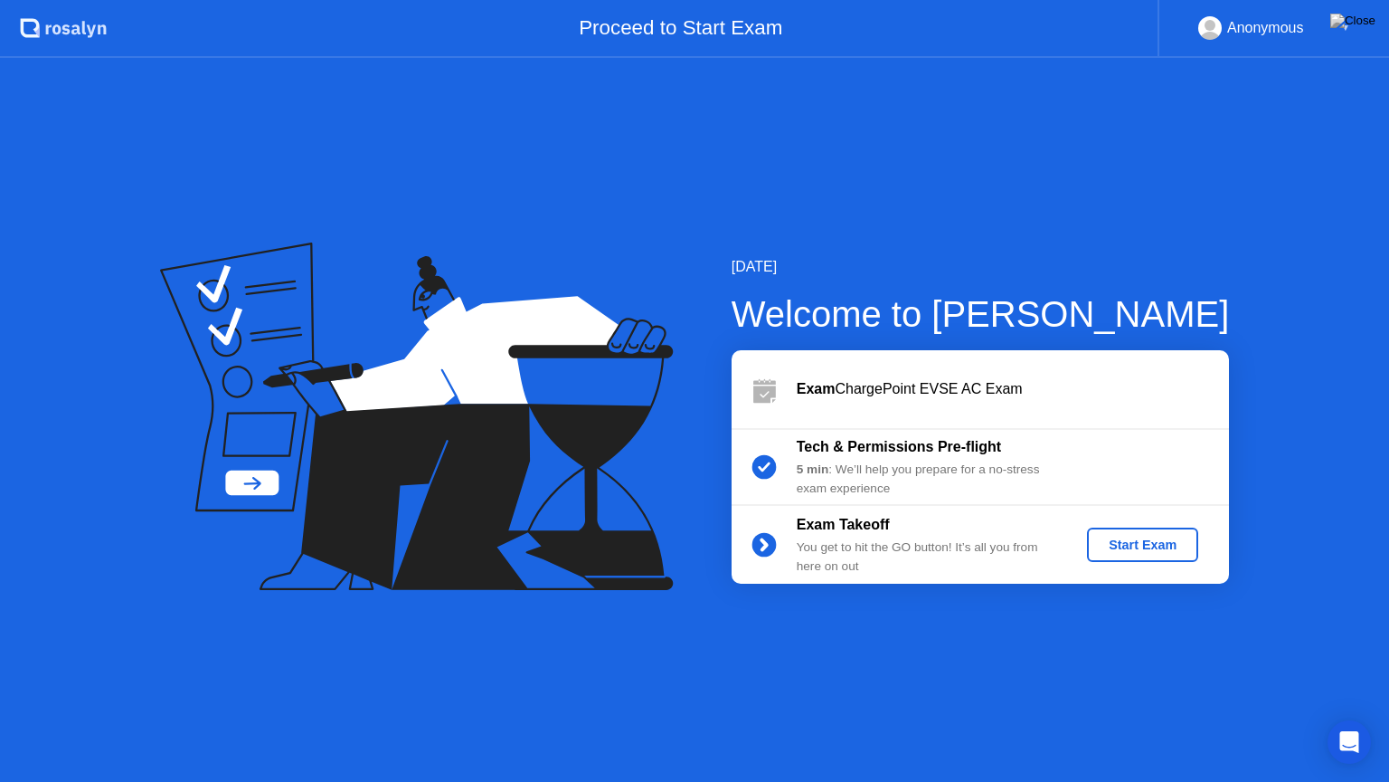
click at [1137, 537] on div "Start Exam" at bounding box center [1142, 544] width 97 height 14
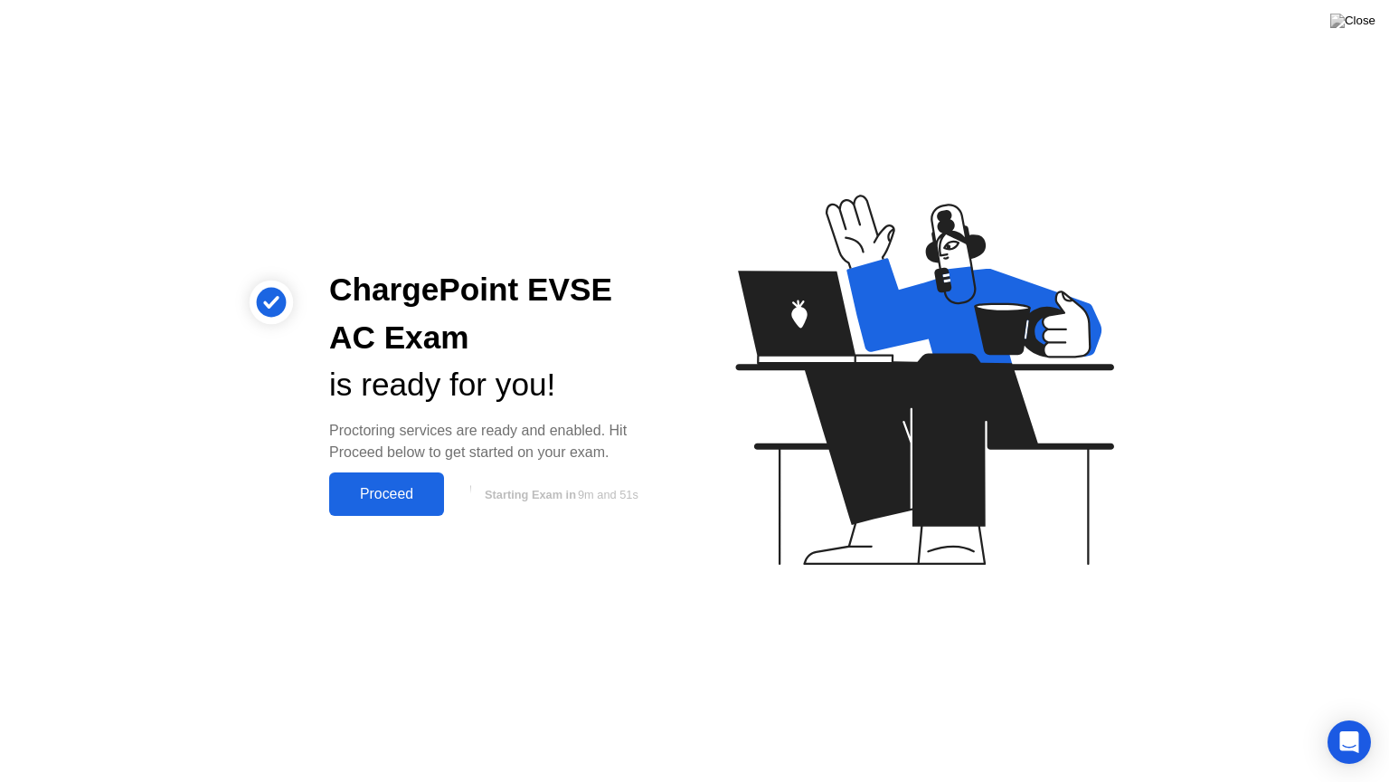
click at [371, 489] on div "Proceed" at bounding box center [387, 494] width 104 height 16
